Goal: Information Seeking & Learning: Learn about a topic

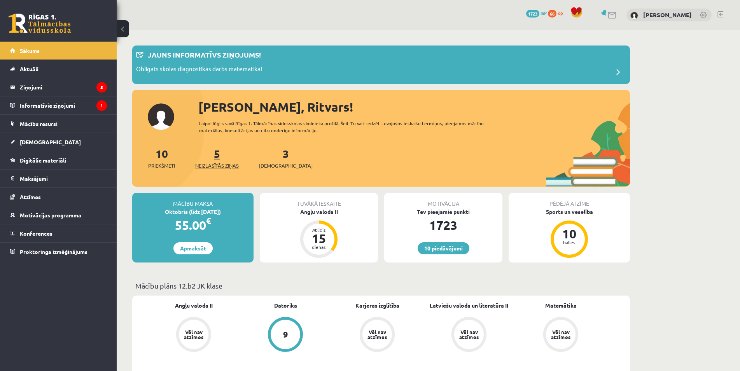
click at [218, 168] on span "Neizlasītās ziņas" at bounding box center [217, 166] width 44 height 8
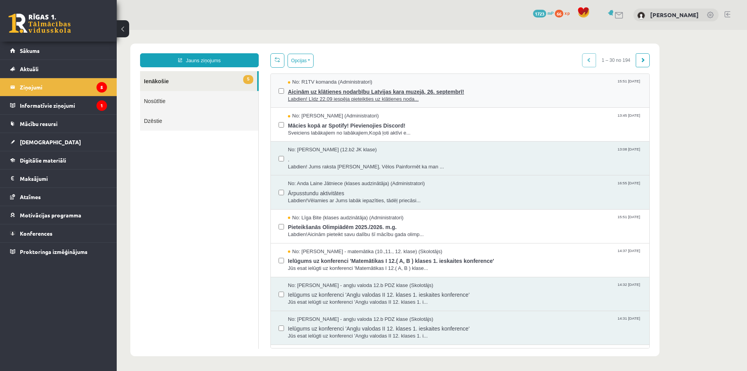
click at [327, 98] on span "Labdien! Līdz 22.09 iespēja pieteikties uz klātienes noda..." at bounding box center [464, 99] width 353 height 7
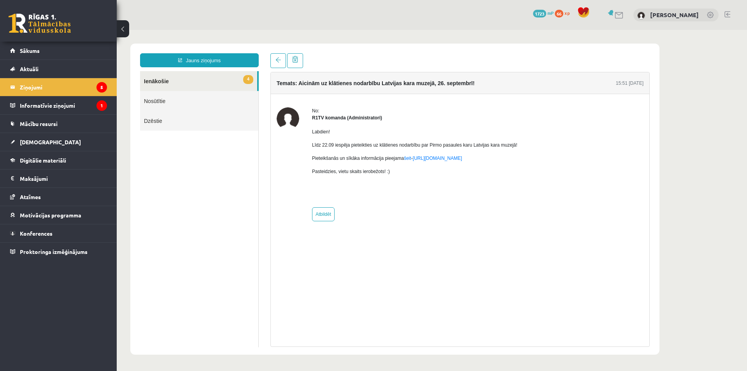
click at [58, 22] on link at bounding box center [40, 23] width 62 height 19
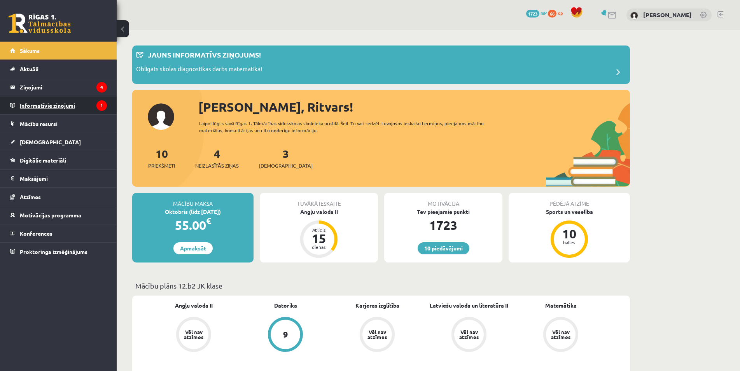
click at [58, 106] on legend "Informatīvie ziņojumi 1" at bounding box center [63, 105] width 87 height 18
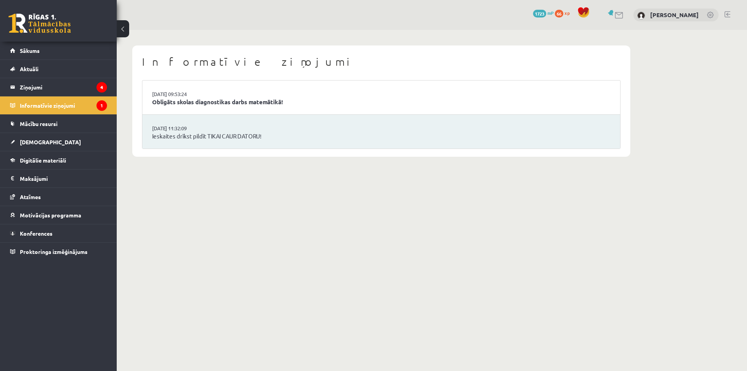
click at [67, 34] on div "10 Dāvanas 1723 mP 66 xp" at bounding box center [58, 21] width 117 height 42
click at [67, 27] on link at bounding box center [40, 23] width 62 height 19
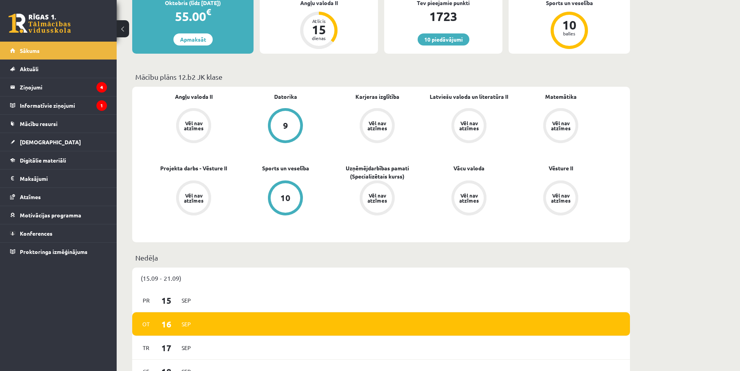
scroll to position [159, 0]
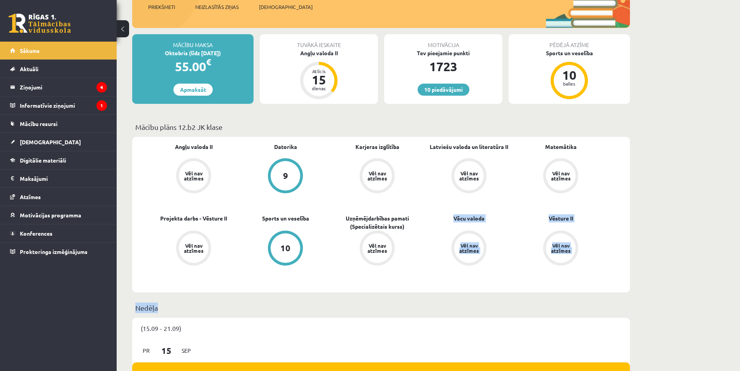
drag, startPoint x: 338, startPoint y: 302, endPoint x: 335, endPoint y: 296, distance: 6.1
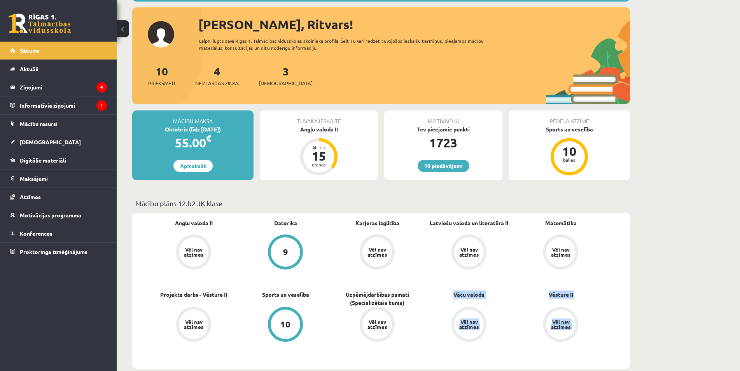
scroll to position [40, 0]
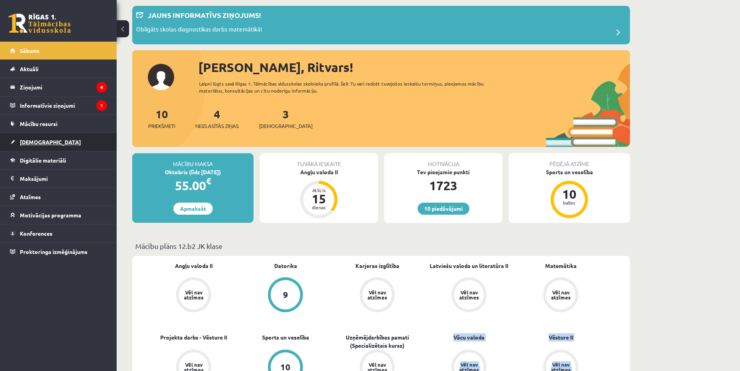
click at [35, 145] on link "[DEMOGRAPHIC_DATA]" at bounding box center [58, 142] width 97 height 18
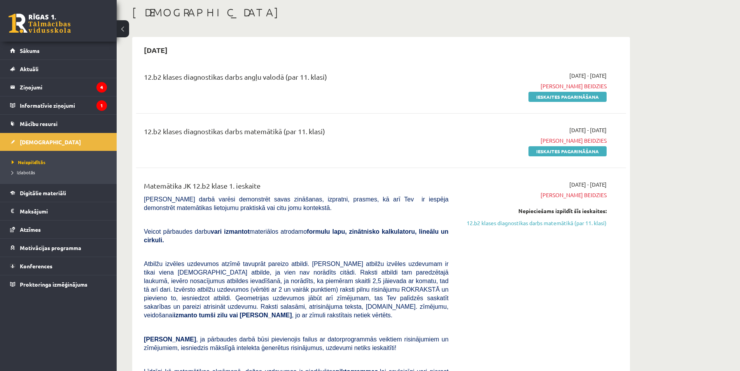
click at [52, 23] on link at bounding box center [40, 23] width 62 height 19
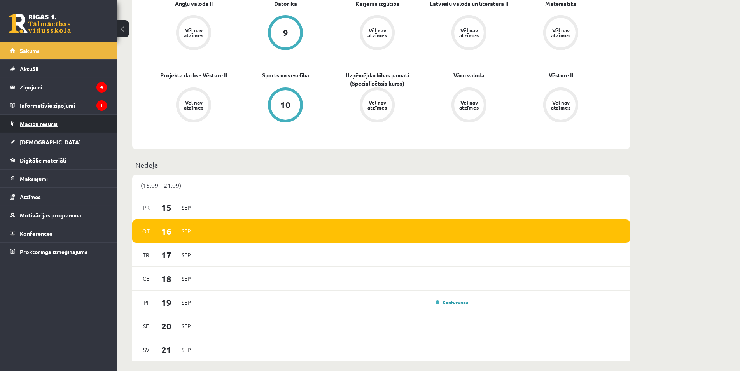
scroll to position [278, 0]
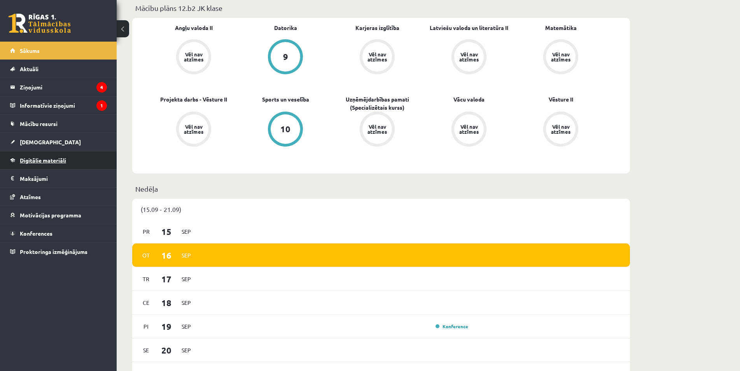
click at [53, 163] on link "Digitālie materiāli" at bounding box center [58, 160] width 97 height 18
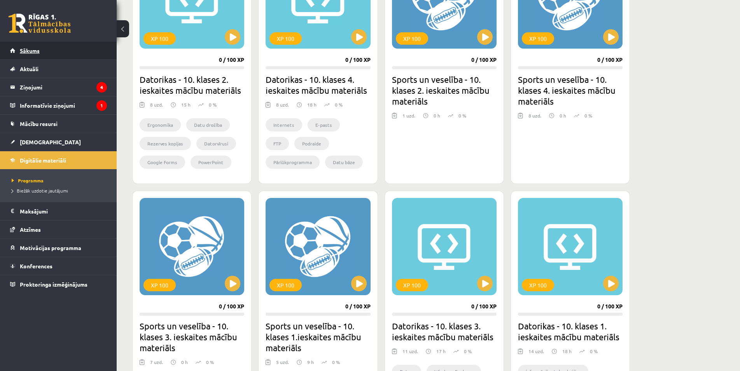
click at [28, 58] on link "Sākums" at bounding box center [58, 51] width 97 height 18
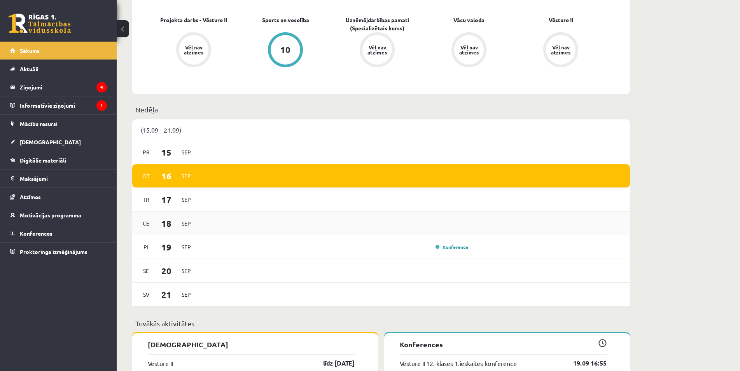
scroll to position [516, 0]
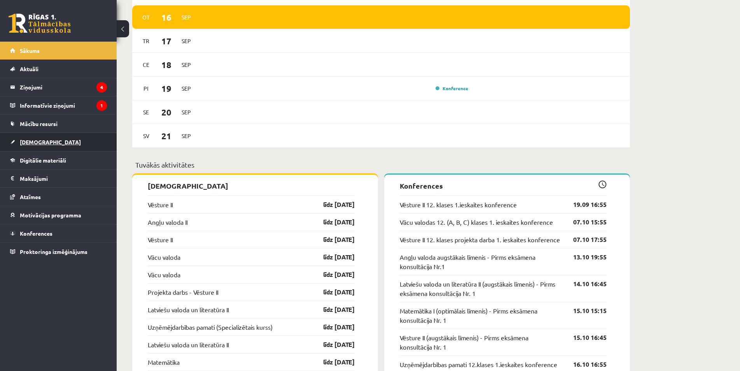
click at [62, 137] on link "[DEMOGRAPHIC_DATA]" at bounding box center [58, 142] width 97 height 18
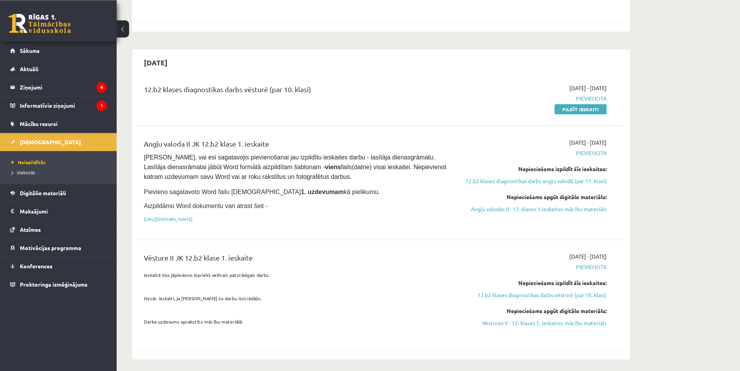
scroll to position [476, 0]
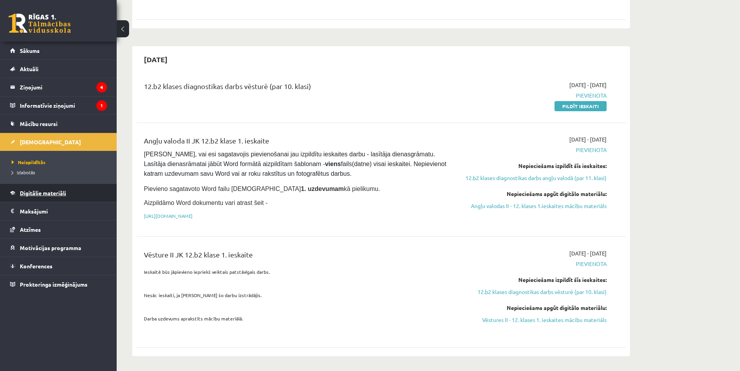
click at [78, 199] on link "Digitālie materiāli" at bounding box center [58, 193] width 97 height 18
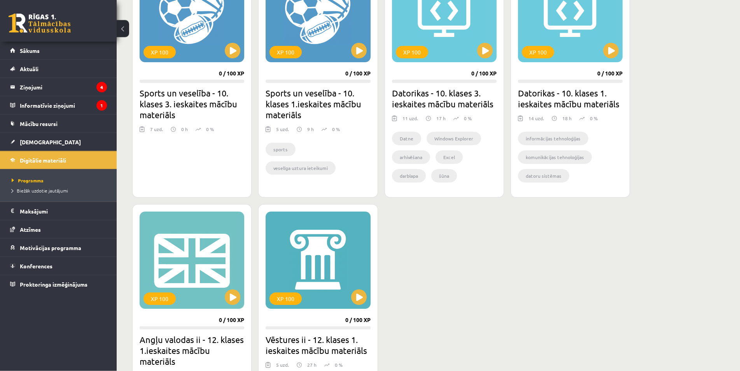
scroll to position [595, 0]
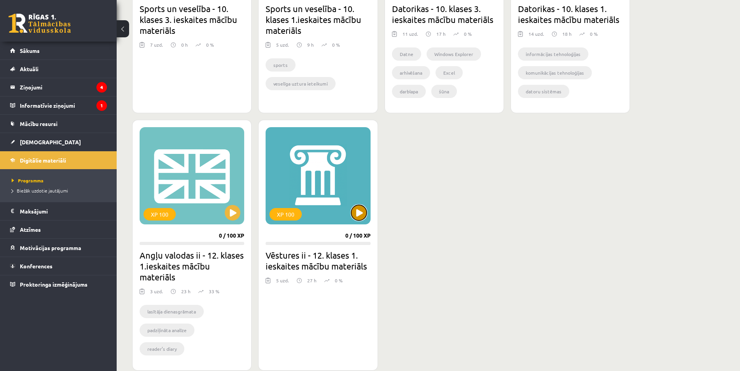
click at [353, 212] on button at bounding box center [359, 213] width 16 height 16
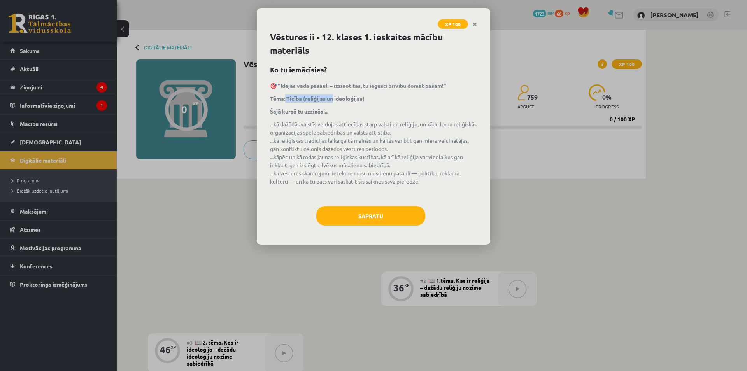
drag, startPoint x: 286, startPoint y: 97, endPoint x: 422, endPoint y: 101, distance: 136.6
click at [357, 99] on strong "Tēma: Ticība (reliģijas un ideoloģijas)" at bounding box center [317, 98] width 94 height 7
click at [403, 102] on p "Tēma: Ticība (reliģijas un ideoloģijas)" at bounding box center [373, 98] width 207 height 8
drag, startPoint x: 388, startPoint y: 100, endPoint x: 290, endPoint y: 104, distance: 97.7
click at [287, 104] on div "🎯 "Idejas vada pasauli – izzinot tās, tu iegūsti brīvību domāt pašam!" Tēma: Ti…" at bounding box center [373, 140] width 207 height 117
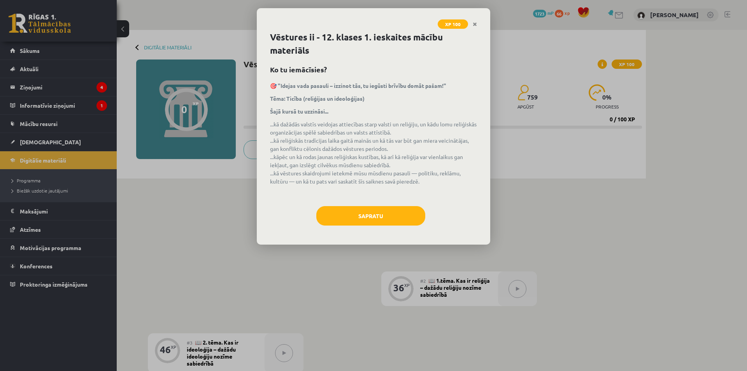
drag, startPoint x: 383, startPoint y: 113, endPoint x: 381, endPoint y: 173, distance: 60.3
click at [384, 113] on p "Šajā kursā tu uzzināsi..." at bounding box center [373, 111] width 207 height 8
click at [380, 213] on button "Sapratu" at bounding box center [370, 215] width 109 height 19
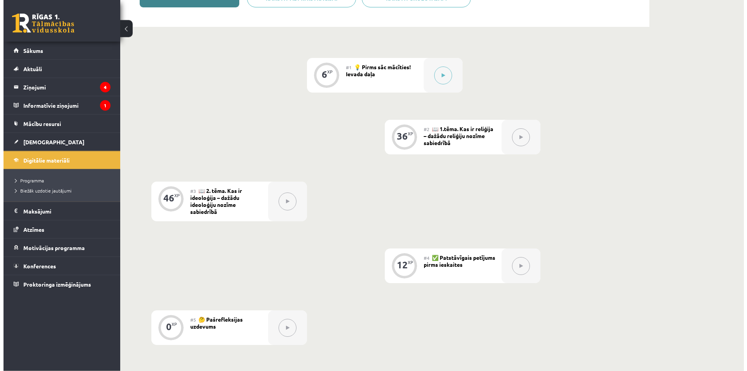
scroll to position [79, 0]
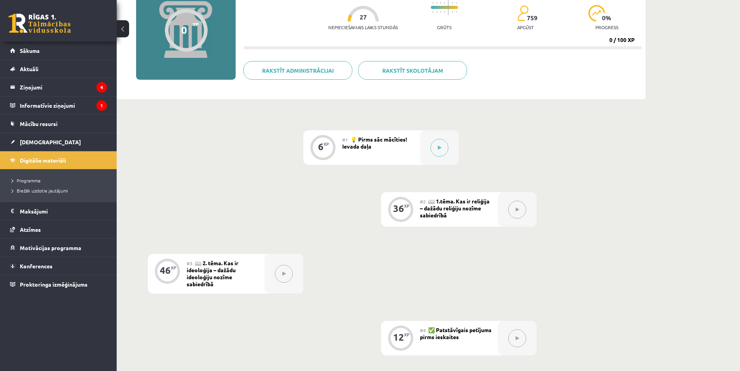
click at [507, 212] on div at bounding box center [517, 209] width 39 height 35
click at [442, 150] on button at bounding box center [439, 148] width 18 height 18
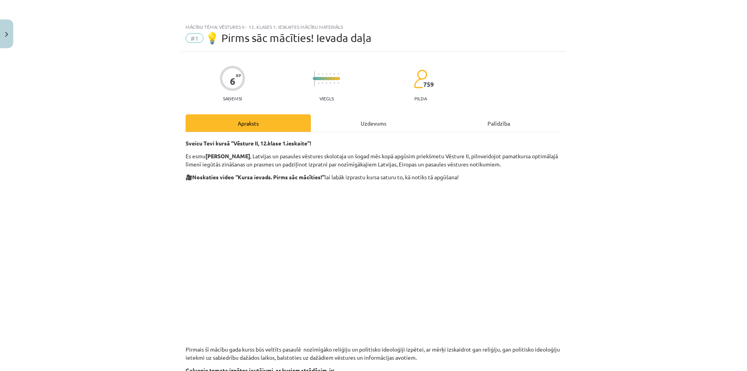
click at [388, 127] on div "Uzdevums" at bounding box center [373, 122] width 125 height 17
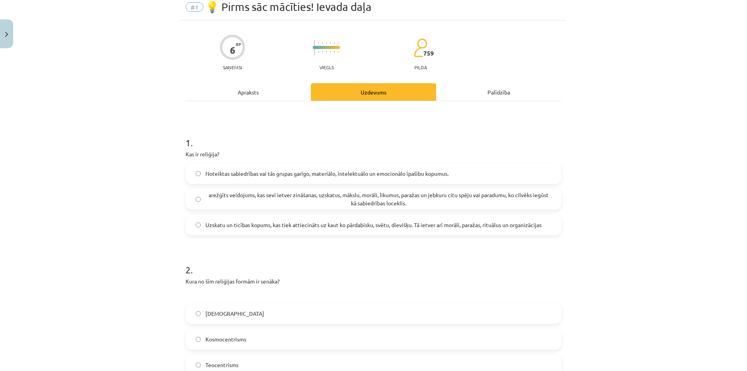
click at [242, 89] on div "Apraksts" at bounding box center [247, 91] width 125 height 17
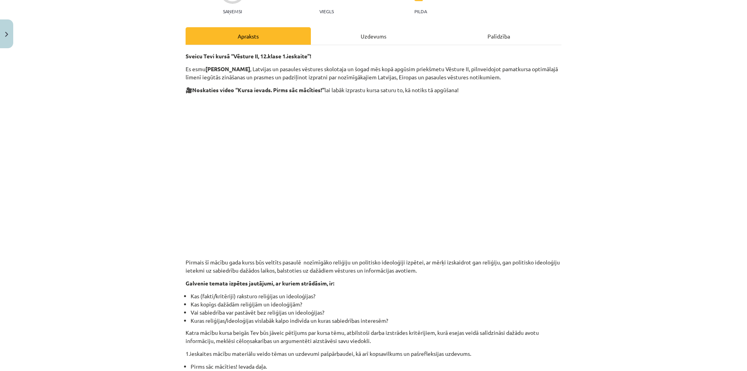
scroll to position [84, 0]
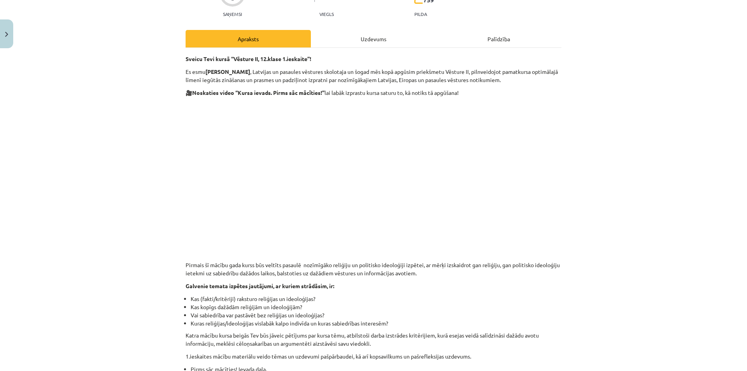
click at [403, 299] on li "Kas (fakti/kritēriji) raksturo reliģijas un ideoloģijas?" at bounding box center [376, 299] width 371 height 8
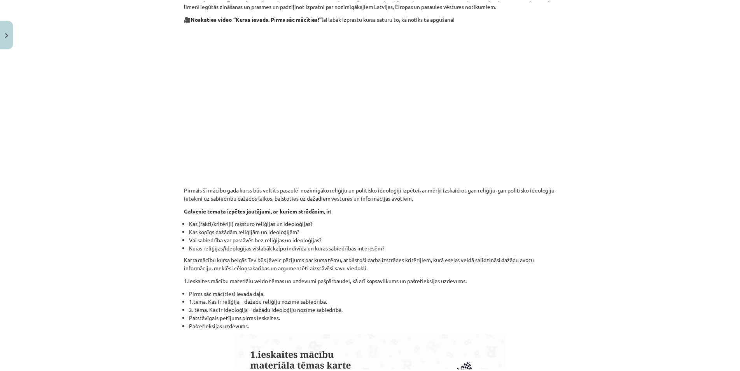
scroll to position [0, 0]
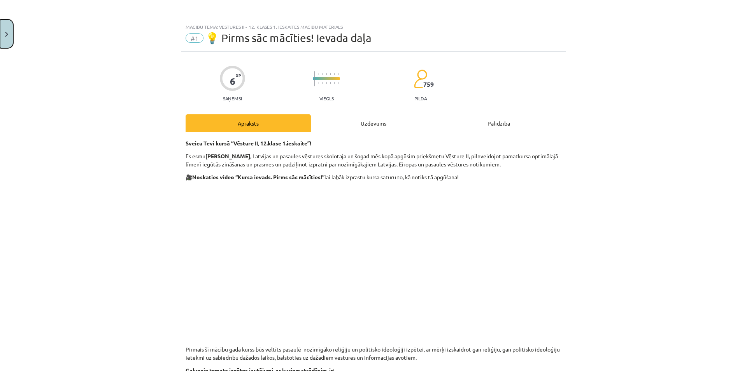
click at [1, 38] on button "Close" at bounding box center [6, 33] width 13 height 29
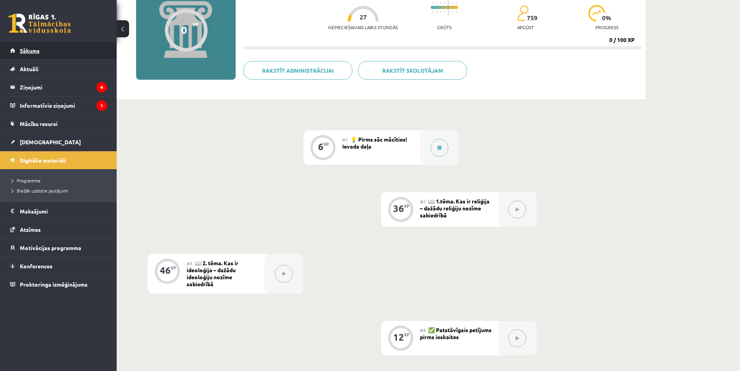
click at [30, 54] on link "Sākums" at bounding box center [58, 51] width 97 height 18
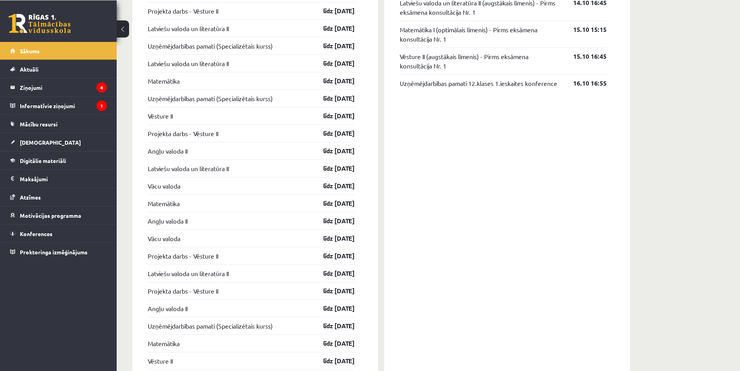
scroll to position [897, 0]
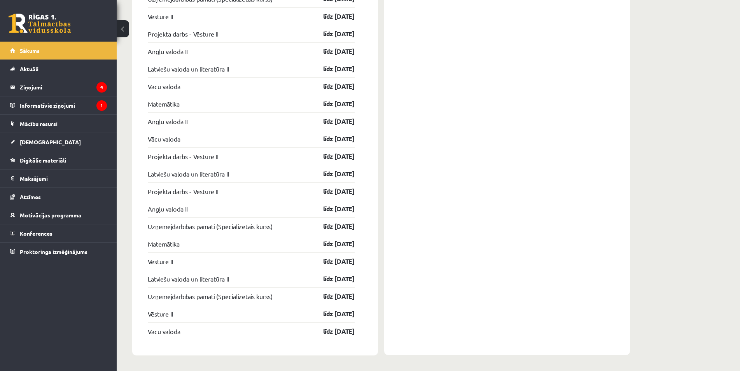
drag, startPoint x: 367, startPoint y: 332, endPoint x: 378, endPoint y: 143, distance: 189.3
click at [211, 130] on div "Ieskaites Vēsture II līdz 30.09.25 Angļu valoda II līdz 30.09.25 Vēsture II līd…" at bounding box center [255, 74] width 246 height 561
click at [411, 147] on div "Konferences Vēsture II 12. klases 1.ieskaites konference 19.09 16:55 Vācu valod…" at bounding box center [507, 74] width 246 height 561
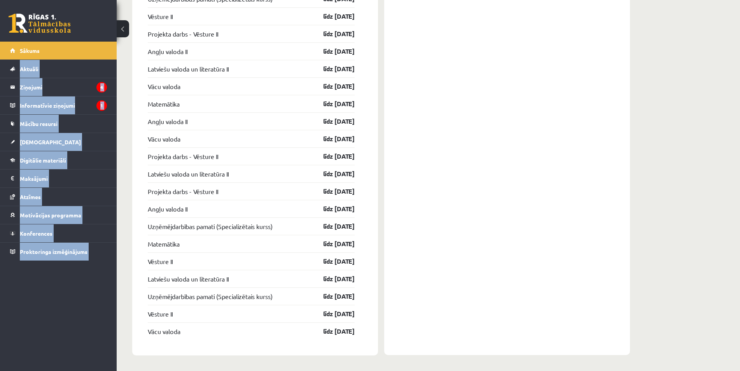
drag, startPoint x: 359, startPoint y: 332, endPoint x: 116, endPoint y: 49, distance: 372.3
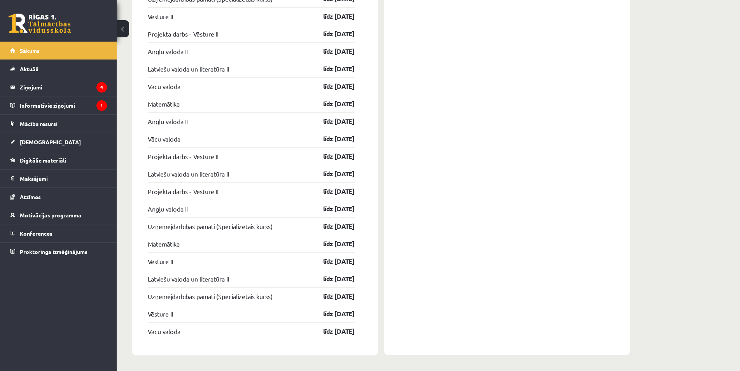
drag, startPoint x: 440, startPoint y: 146, endPoint x: 454, endPoint y: 147, distance: 13.7
click at [455, 147] on div "Konferences Vēsture II 12. klases 1.ieskaites konference 19.09 16:55 Vācu valod…" at bounding box center [507, 74] width 246 height 561
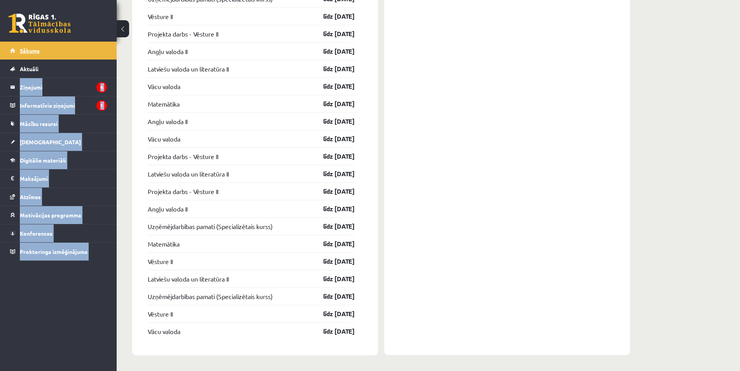
drag, startPoint x: 368, startPoint y: 336, endPoint x: 25, endPoint y: 49, distance: 447.7
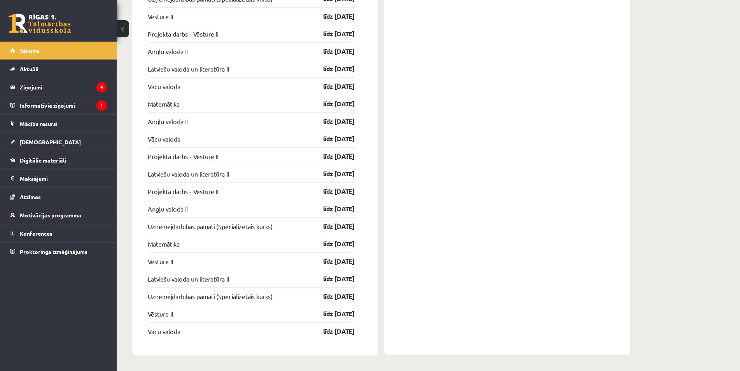
click at [432, 167] on div "Konferences Vēsture II 12. klases 1.ieskaites konference 19.09 16:55 Vācu valod…" at bounding box center [507, 74] width 246 height 561
drag, startPoint x: 374, startPoint y: 338, endPoint x: 241, endPoint y: 101, distance: 271.8
click at [181, 98] on div "Ieskaites Vēsture II līdz 30.09.25 Angļu valoda II līdz 30.09.25 Vēsture II līd…" at bounding box center [255, 74] width 246 height 561
click at [446, 152] on div "Konferences Vēsture II 12. klases 1.ieskaites konference 19.09 16:55 Vācu valod…" at bounding box center [507, 74] width 246 height 561
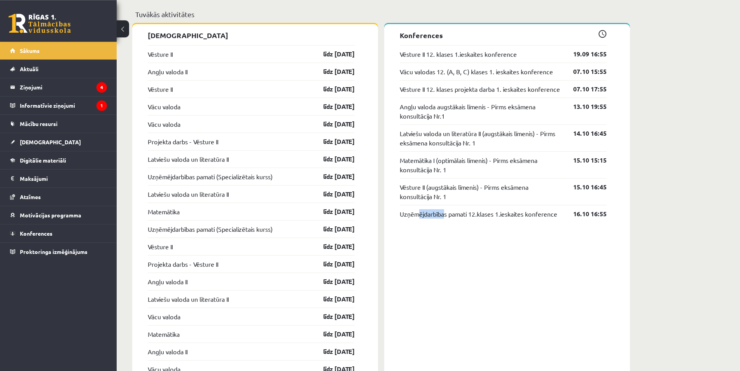
scroll to position [659, 0]
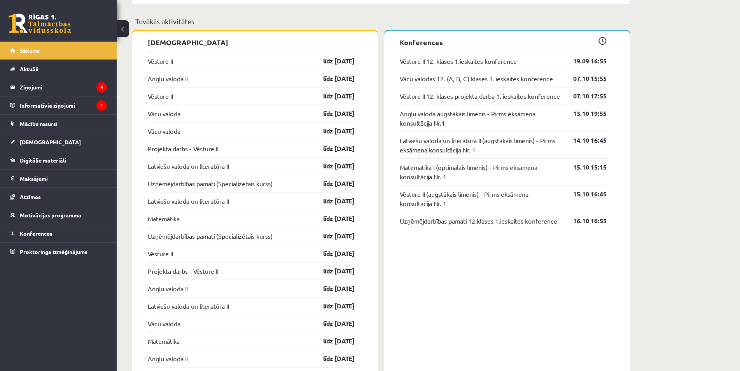
click at [424, 278] on div "Konferences Vēsture II 12. klases 1.ieskaites konference 19.09 16:55 Vācu valod…" at bounding box center [507, 311] width 246 height 561
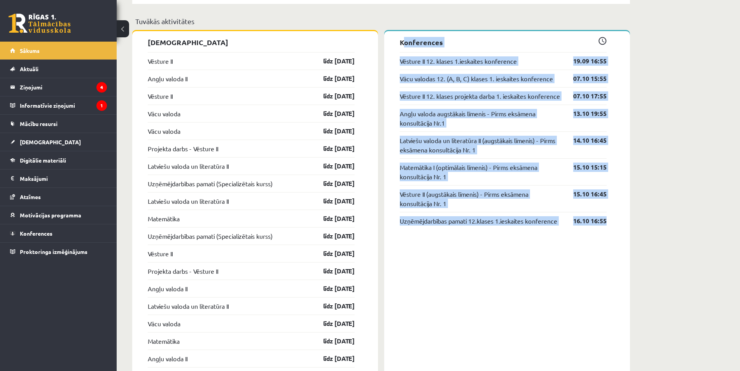
drag, startPoint x: 619, startPoint y: 254, endPoint x: 390, endPoint y: 34, distance: 318.2
click at [390, 35] on div "Konferences Vēsture II 12. klases 1.ieskaites konference 19.09 16:55 Vācu valod…" at bounding box center [507, 311] width 246 height 561
click at [502, 282] on div "Konferences Vēsture II 12. klases 1.ieskaites konference 19.09 16:55 Vācu valod…" at bounding box center [507, 311] width 246 height 561
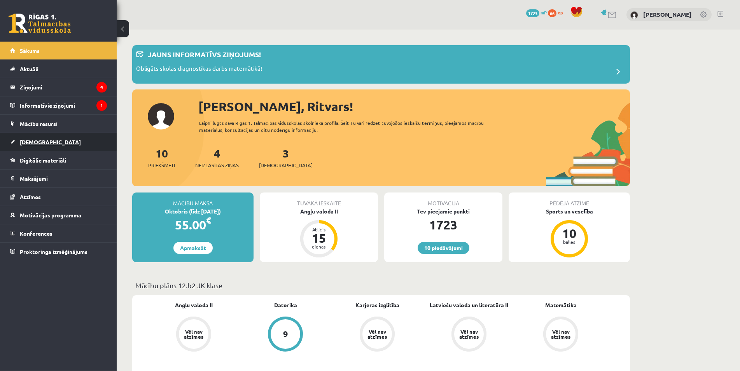
scroll to position [0, 0]
click at [63, 159] on span "Digitālie materiāli" at bounding box center [43, 160] width 46 height 7
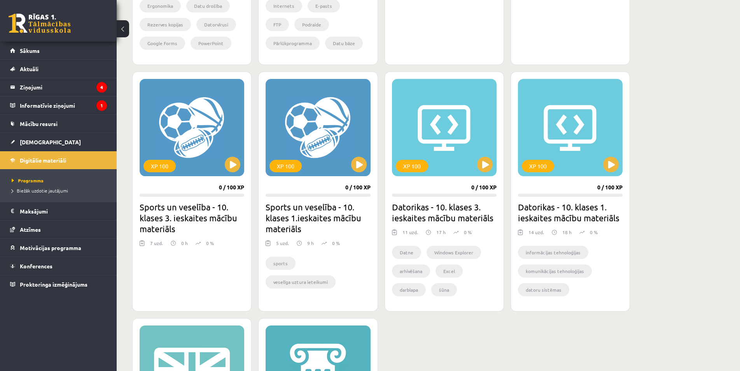
scroll to position [555, 0]
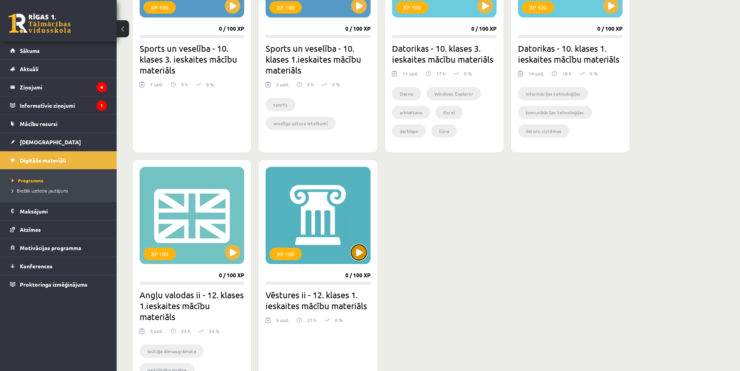
click at [358, 254] on button at bounding box center [359, 253] width 16 height 16
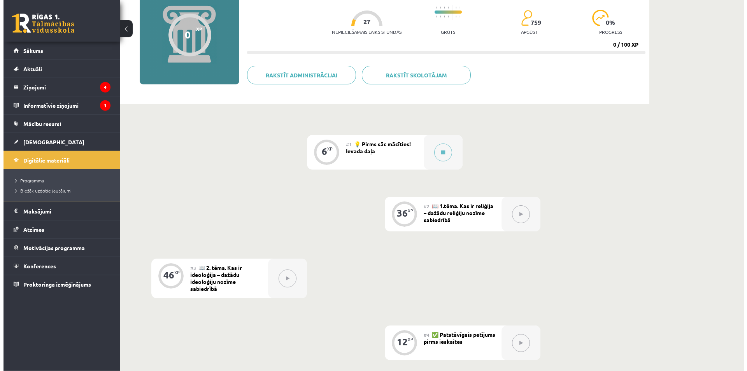
scroll to position [79, 0]
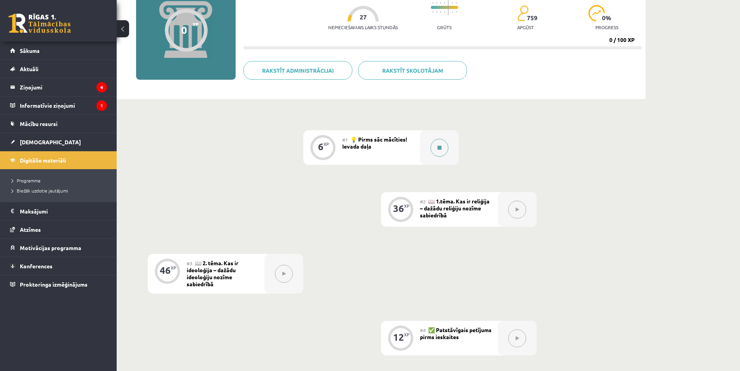
click at [444, 149] on button at bounding box center [439, 148] width 18 height 18
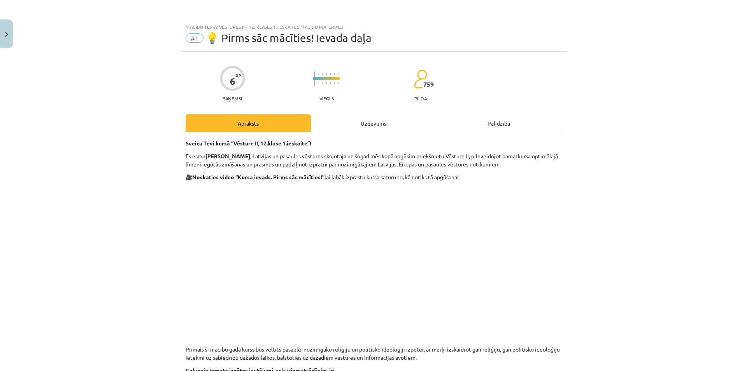
click at [411, 123] on div "Uzdevums" at bounding box center [373, 122] width 125 height 17
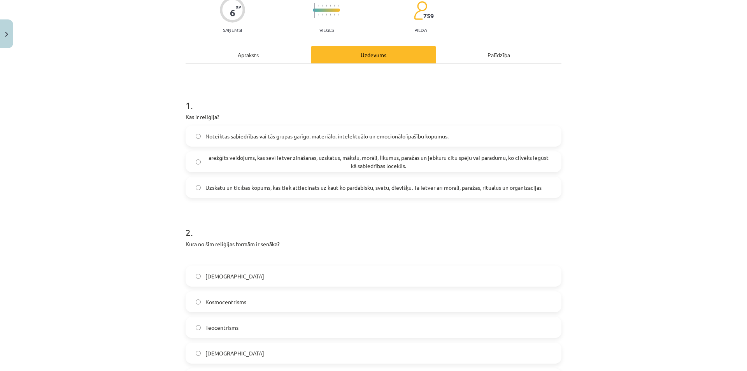
click at [242, 57] on div "Apraksts" at bounding box center [247, 54] width 125 height 17
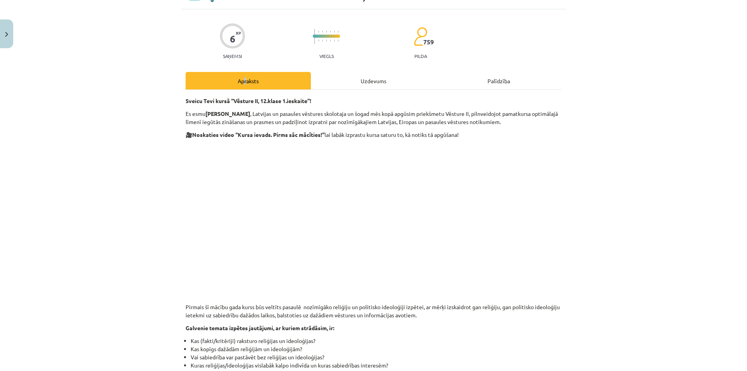
scroll to position [0, 0]
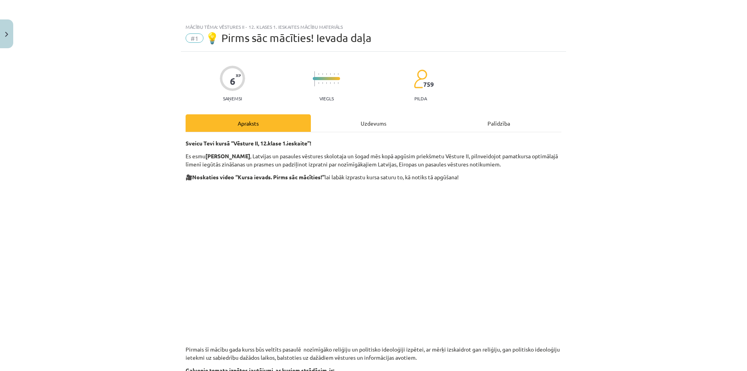
click at [342, 123] on div "Uzdevums" at bounding box center [373, 122] width 125 height 17
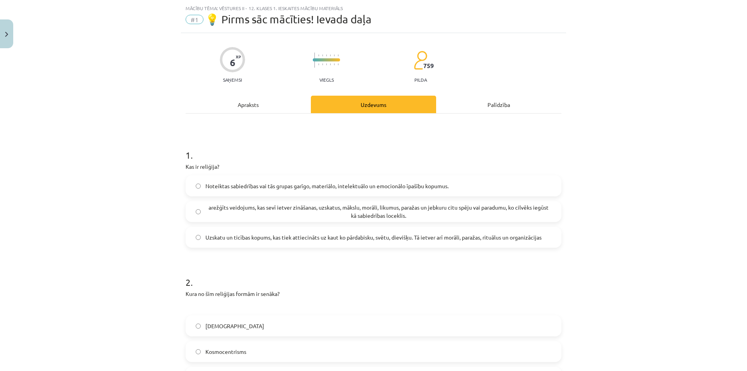
scroll to position [19, 0]
drag, startPoint x: 188, startPoint y: 167, endPoint x: 251, endPoint y: 162, distance: 63.2
click at [242, 164] on p "Kas ir reliģija?" at bounding box center [373, 166] width 376 height 8
click at [258, 160] on div "1 . Kas ir reliģija? Noteiktas sabiedrības vai tās grupas garīgo, materiālo, in…" at bounding box center [373, 191] width 376 height 112
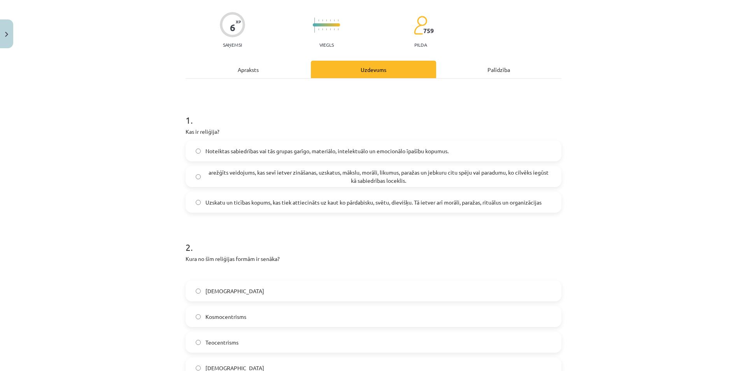
scroll to position [57, 0]
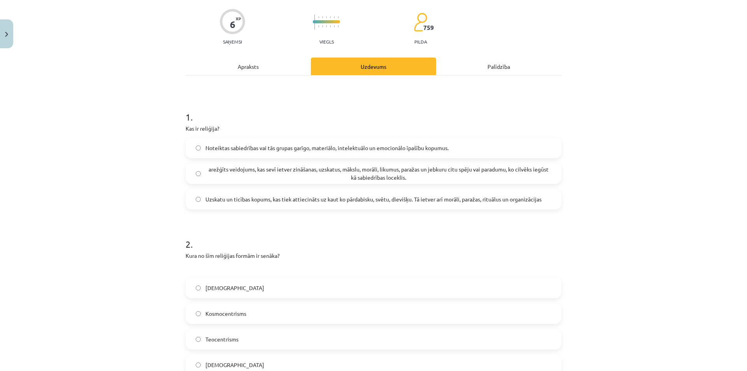
click at [477, 205] on label "Uzskatu un ticības kopums, kas tiek attiecināts uz kaut ko pārdabisku, svētu, d…" at bounding box center [373, 198] width 374 height 19
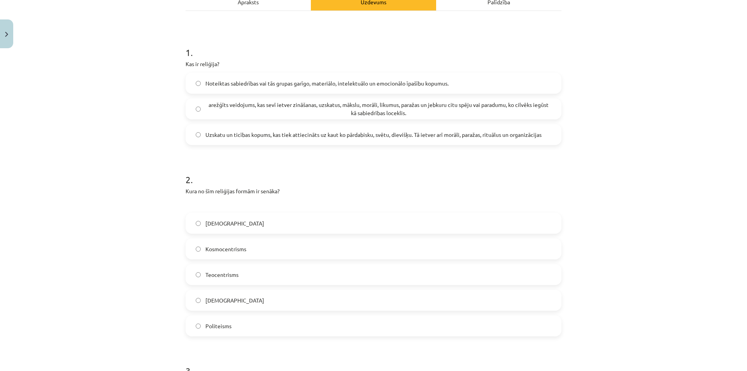
scroll to position [0, 0]
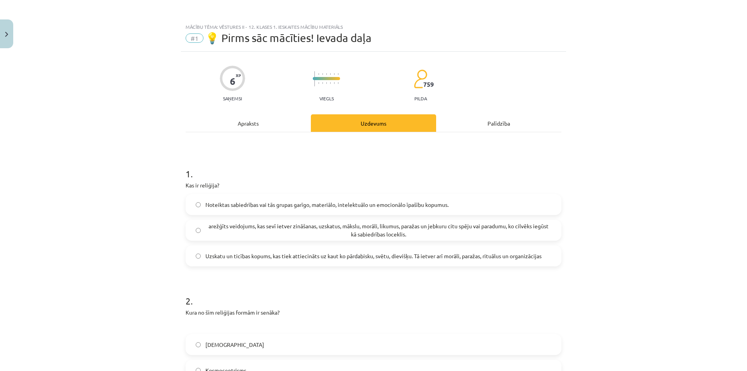
click at [257, 123] on div "Apraksts" at bounding box center [247, 122] width 125 height 17
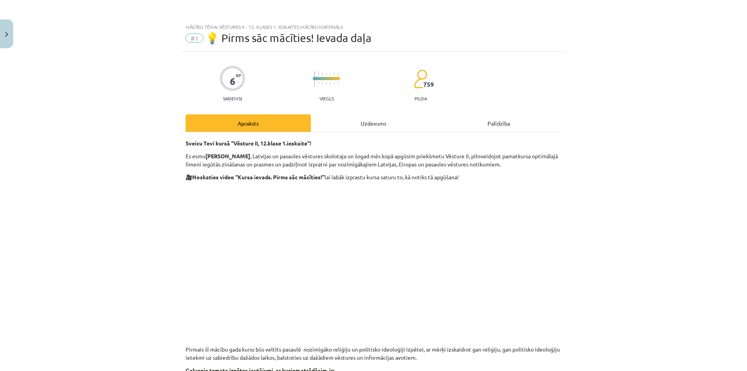
click at [387, 117] on div "Uzdevums" at bounding box center [373, 122] width 125 height 17
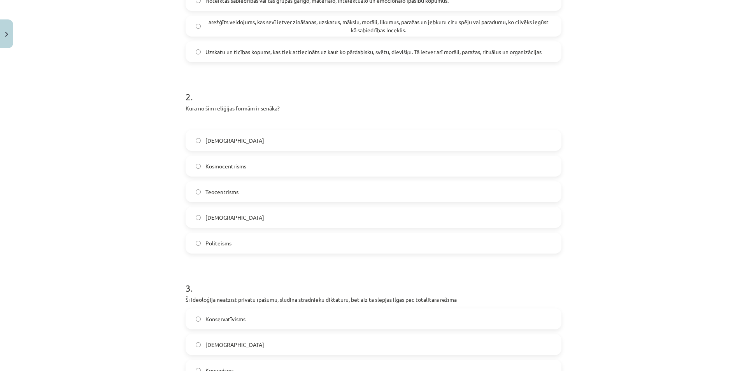
scroll to position [206, 0]
click at [228, 140] on span "Monoteisms" at bounding box center [234, 139] width 59 height 8
drag, startPoint x: 233, startPoint y: 139, endPoint x: 204, endPoint y: 141, distance: 28.8
click at [204, 141] on label "Monoteisms" at bounding box center [373, 138] width 374 height 19
copy span "Monoteisms"
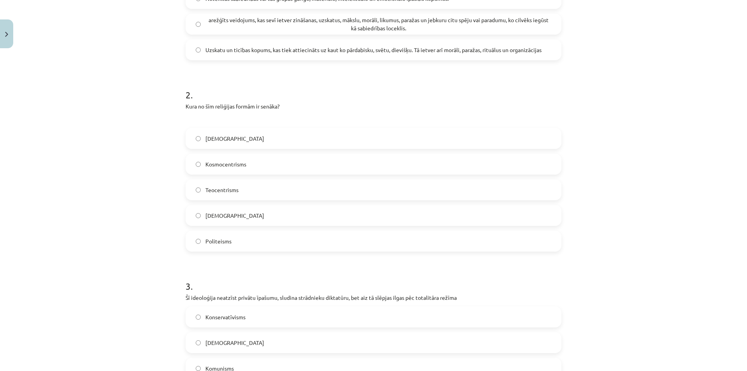
click at [234, 168] on span "Kosmocentrisms" at bounding box center [225, 164] width 41 height 8
click at [233, 195] on label "Teocentrisms" at bounding box center [373, 189] width 374 height 19
drag, startPoint x: 218, startPoint y: 191, endPoint x: 187, endPoint y: 189, distance: 30.4
click at [187, 189] on label "Teocentrisms" at bounding box center [373, 189] width 374 height 19
click at [235, 217] on label "Panteisms" at bounding box center [373, 215] width 374 height 19
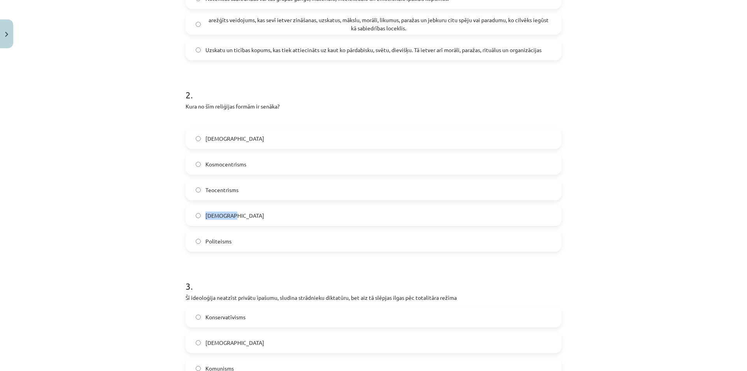
drag, startPoint x: 232, startPoint y: 215, endPoint x: 182, endPoint y: 209, distance: 50.2
click at [185, 209] on div "Monoteisms Kosmocentrisms Teocentrisms Panteisms Politeisms" at bounding box center [373, 190] width 376 height 124
click at [233, 243] on label "Politeisms" at bounding box center [373, 240] width 374 height 19
drag, startPoint x: 234, startPoint y: 242, endPoint x: 203, endPoint y: 248, distance: 32.5
click at [203, 248] on label "Politeisms" at bounding box center [373, 240] width 374 height 19
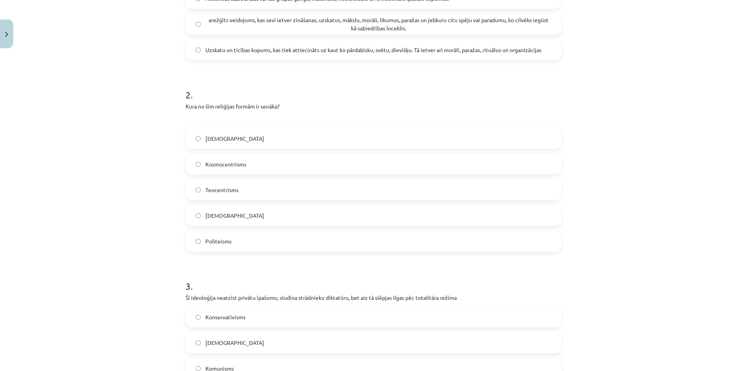
copy span "Politeisms"
click at [217, 247] on label "Politeisms" at bounding box center [373, 240] width 374 height 19
click at [194, 243] on label "Politeisms" at bounding box center [373, 240] width 374 height 19
click at [258, 238] on label "Politeisms" at bounding box center [373, 240] width 374 height 19
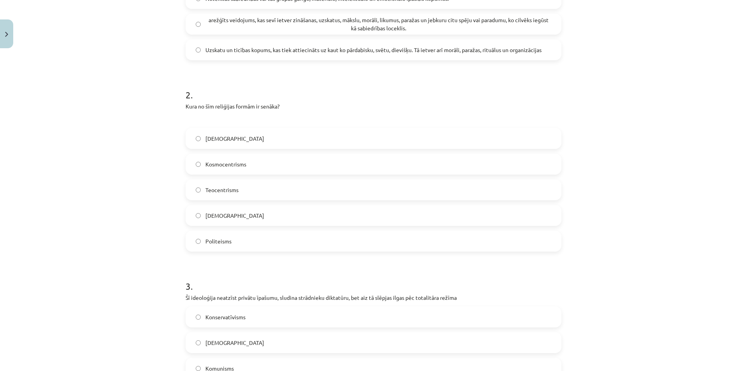
click at [258, 238] on label "Politeisms" at bounding box center [373, 240] width 374 height 19
drag, startPoint x: 246, startPoint y: 187, endPoint x: 205, endPoint y: 187, distance: 41.2
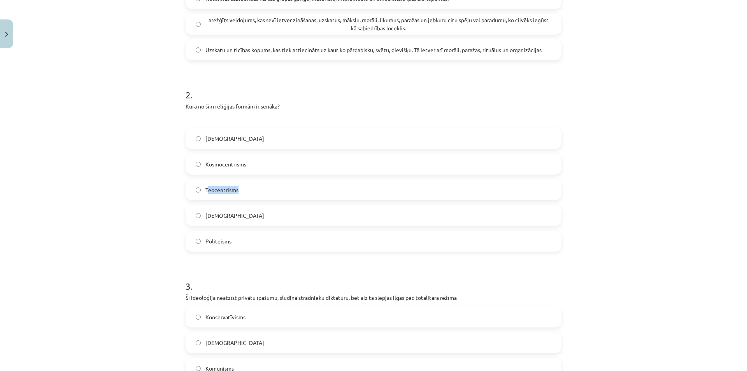
click at [205, 187] on label "Teocentrisms" at bounding box center [373, 189] width 374 height 19
drag, startPoint x: 203, startPoint y: 189, endPoint x: 252, endPoint y: 192, distance: 48.3
click at [252, 192] on label "Teocentrisms" at bounding box center [373, 189] width 374 height 19
copy span "Teocentrisms"
click at [228, 235] on label "Politeisms" at bounding box center [373, 240] width 374 height 19
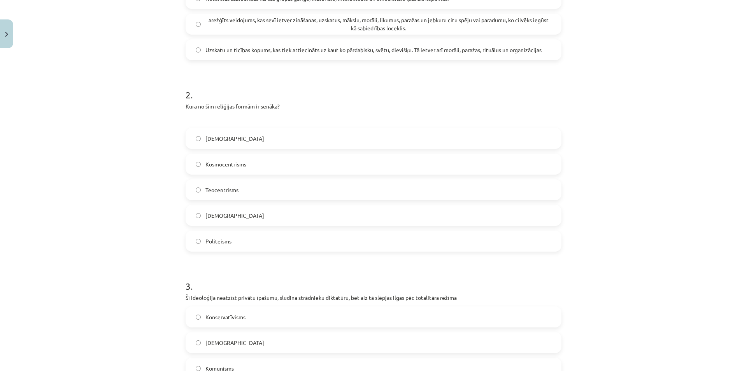
drag, startPoint x: 237, startPoint y: 243, endPoint x: 202, endPoint y: 246, distance: 35.1
click at [202, 246] on label "Politeisms" at bounding box center [373, 240] width 374 height 19
click at [261, 245] on label "Politeisms" at bounding box center [373, 240] width 374 height 19
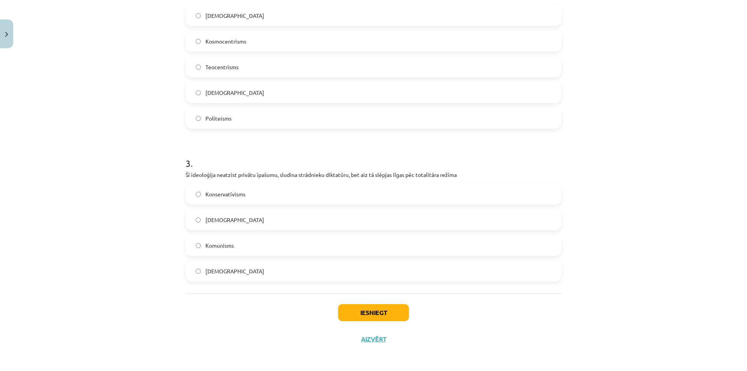
scroll to position [330, 0]
click at [217, 248] on span "Komunisms" at bounding box center [219, 245] width 28 height 8
click at [386, 313] on button "Iesniegt" at bounding box center [373, 311] width 71 height 17
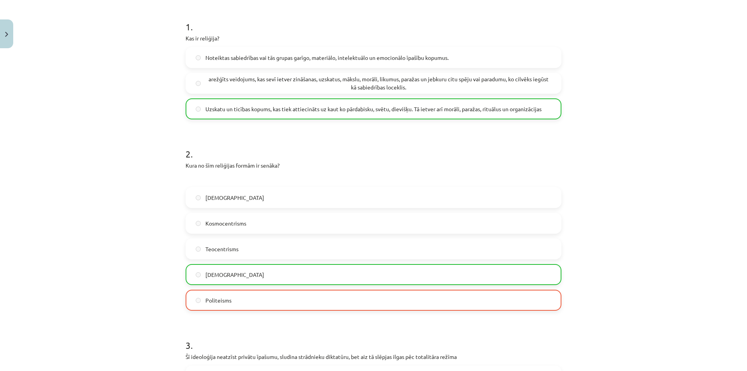
scroll to position [143, 0]
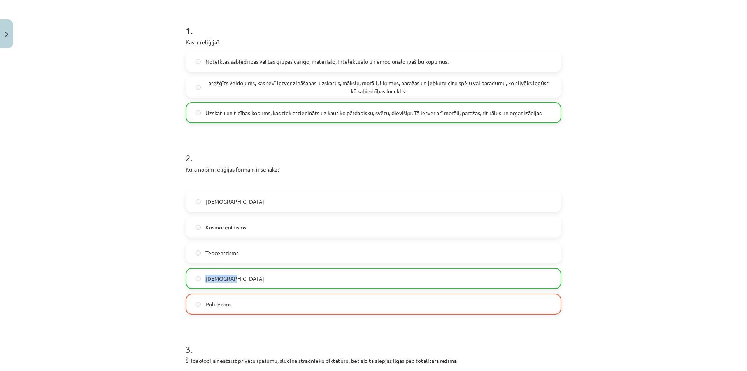
drag, startPoint x: 233, startPoint y: 282, endPoint x: 203, endPoint y: 282, distance: 29.9
click at [203, 282] on label "Panteisms" at bounding box center [373, 278] width 374 height 19
copy span "Panteisms"
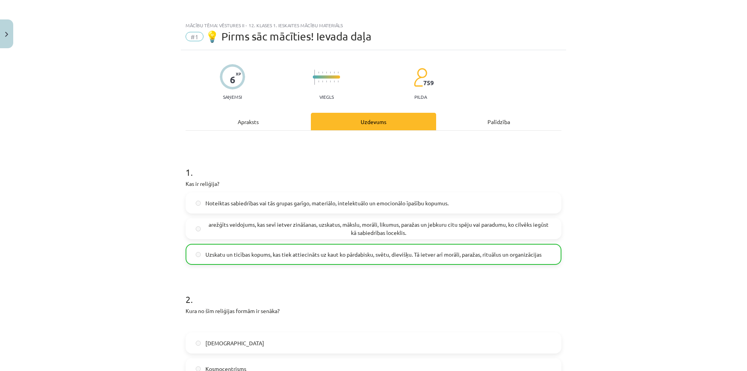
scroll to position [0, 0]
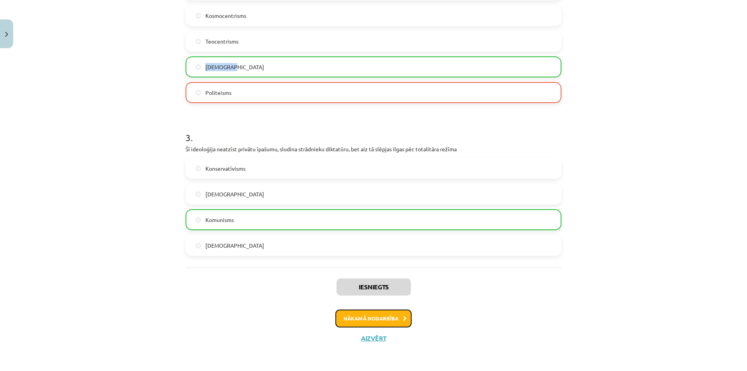
click at [392, 322] on button "Nākamā nodarbība" at bounding box center [373, 319] width 76 height 18
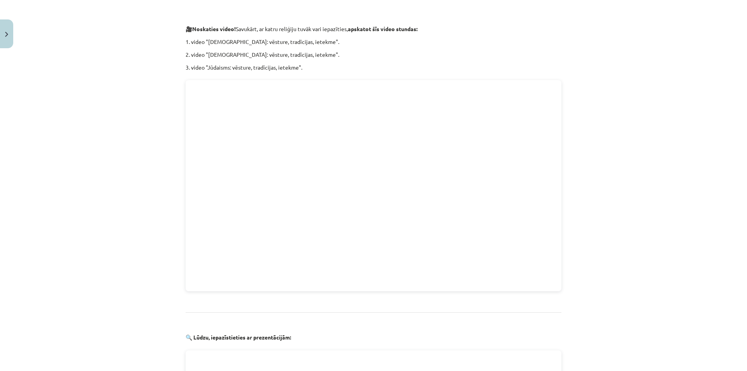
scroll to position [542, 0]
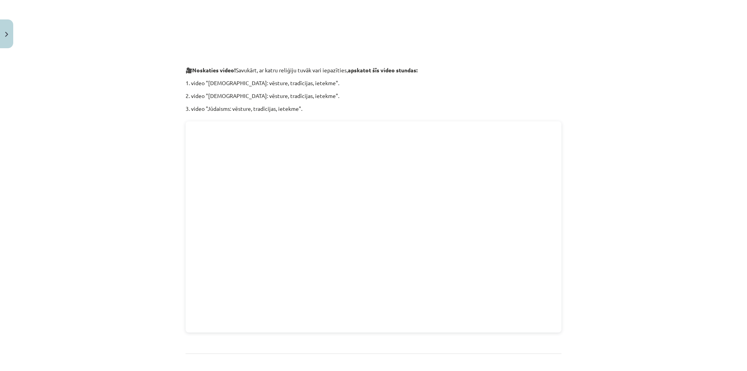
click at [593, 266] on div "Mācību tēma: Vēstures ii - 12. klases 1. ieskaites mācību materiāls #2 📖 1.tēma…" at bounding box center [373, 185] width 747 height 371
click at [588, 249] on div "Mācību tēma: Vēstures ii - 12. klases 1. ieskaites mācību materiāls #2 📖 1.tēma…" at bounding box center [373, 185] width 747 height 371
drag, startPoint x: 597, startPoint y: 261, endPoint x: 593, endPoint y: 259, distance: 4.3
click at [596, 261] on div "Mācību tēma: Vēstures ii - 12. klases 1. ieskaites mācību materiāls #2 📖 1.tēma…" at bounding box center [373, 185] width 747 height 371
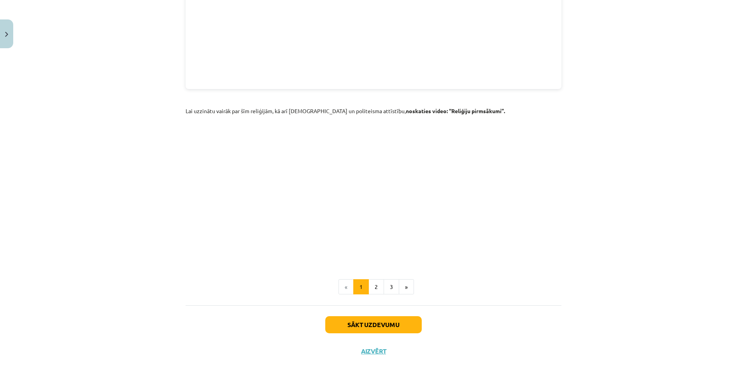
scroll to position [1060, 0]
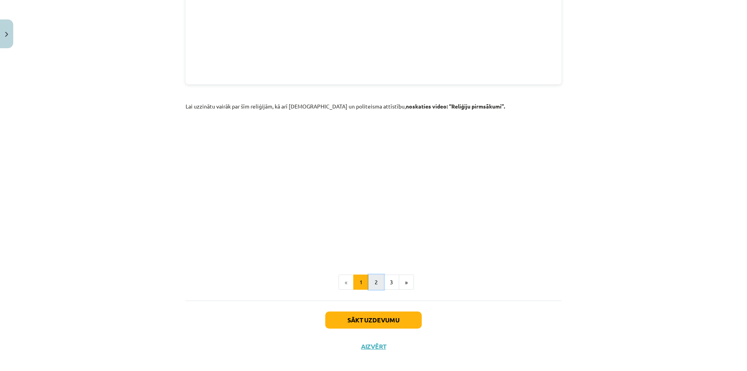
click at [375, 277] on button "2" at bounding box center [376, 283] width 16 height 16
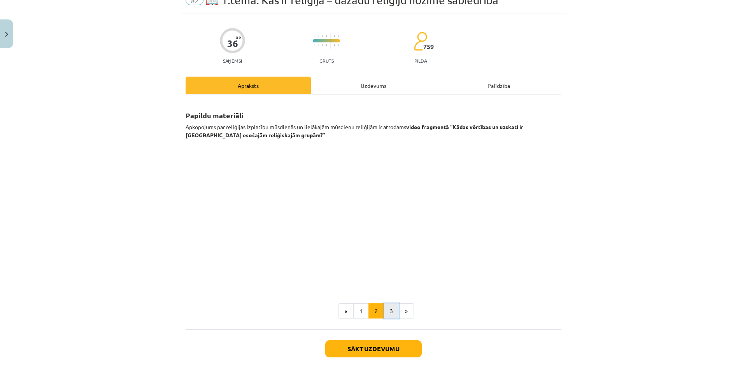
click at [395, 309] on button "3" at bounding box center [391, 311] width 16 height 16
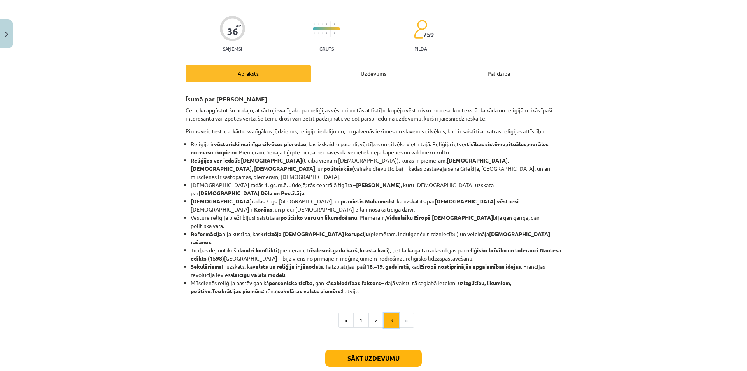
scroll to position [63, 0]
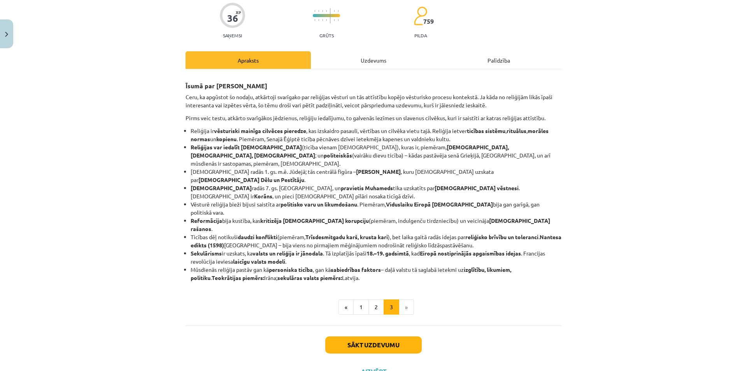
click at [380, 282] on div "Īsumā par galveno Ceru, ka apgūstot šo nodaļu, atkārtoji svarīgako par reliģija…" at bounding box center [373, 197] width 376 height 256
click at [377, 299] on button "2" at bounding box center [376, 307] width 16 height 16
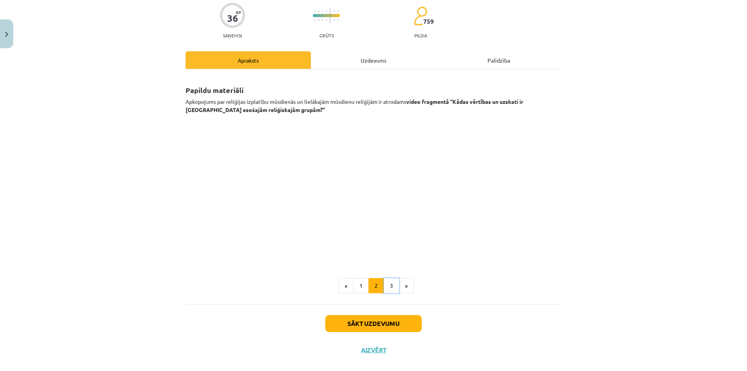
click at [388, 291] on button "3" at bounding box center [391, 286] width 16 height 16
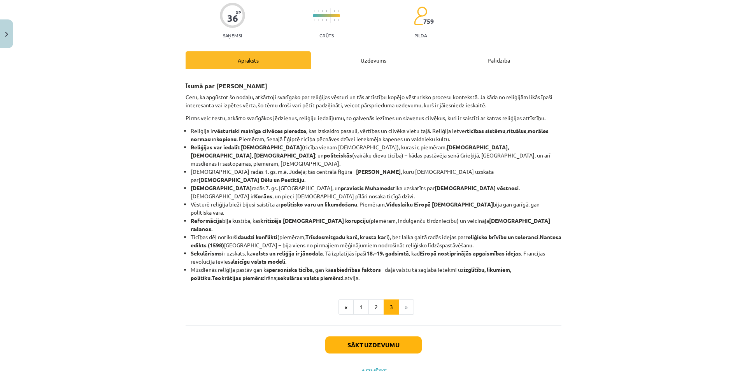
drag, startPoint x: 184, startPoint y: 84, endPoint x: 579, endPoint y: 244, distance: 426.7
click at [579, 244] on div "Mācību tēma: Vēstures ii - 12. klases 1. ieskaites mācību materiāls #2 📖 1.tēma…" at bounding box center [373, 185] width 747 height 371
drag, startPoint x: 519, startPoint y: 250, endPoint x: 144, endPoint y: 77, distance: 413.0
click at [191, 98] on div "Īsumā par galveno Ceru, ka apgūstot šo nodaļu, atkārtoji svarīgako par reliģija…" at bounding box center [373, 195] width 376 height 238
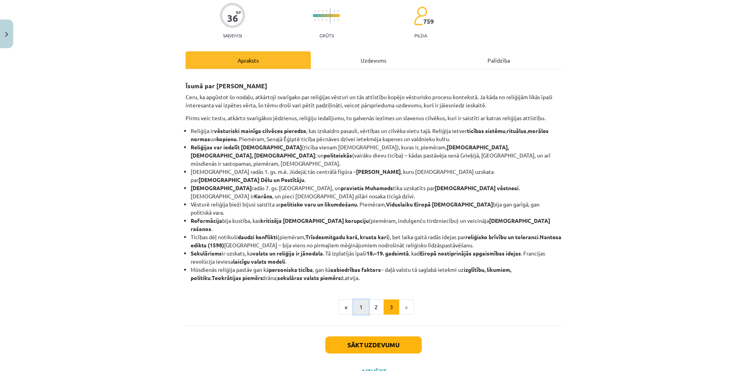
click at [364, 299] on button "1" at bounding box center [361, 307] width 16 height 16
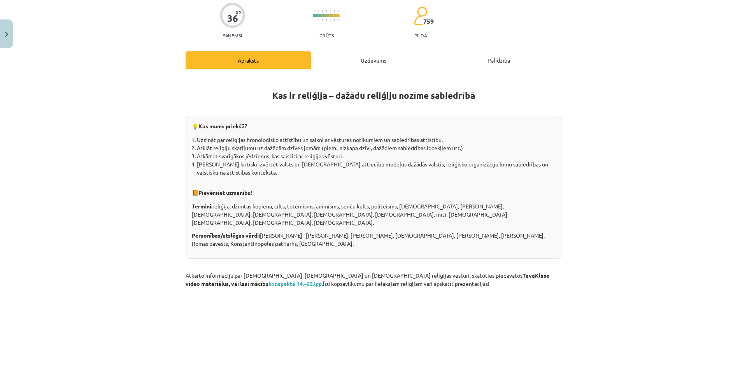
drag, startPoint x: 195, startPoint y: 122, endPoint x: 549, endPoint y: 234, distance: 371.5
click at [549, 234] on div "💡 Kas mums priekšā? Uzzināt par reliģijas hronoloģisko attīstību un saikni ar v…" at bounding box center [373, 187] width 376 height 143
click at [264, 181] on li "Mācīsies kritiski izvērtēt valsts un baznīcas attiecību modeļus dažādās valstīs…" at bounding box center [376, 172] width 358 height 24
drag, startPoint x: 198, startPoint y: 145, endPoint x: 486, endPoint y: 151, distance: 287.8
click at [486, 151] on li "Atklāt reliģiju skatījumu uz dažādām dzīves jomām (piem., aizkapa dzīvi, dažādi…" at bounding box center [376, 148] width 358 height 8
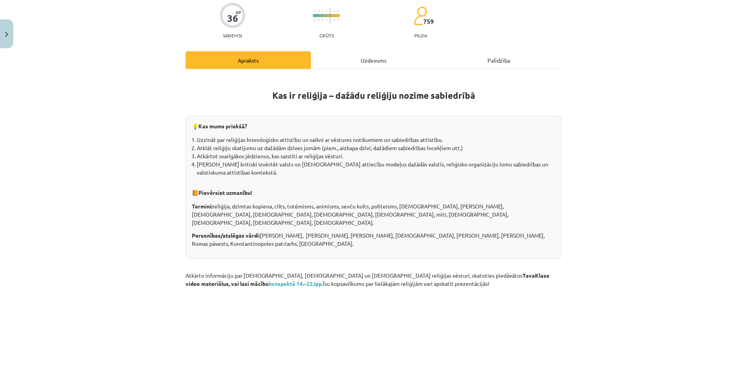
click at [486, 151] on li "Atklāt reliģiju skatījumu uz dažādām dzīves jomām (piem., aizkapa dzīvi, dažādi…" at bounding box center [376, 148] width 358 height 8
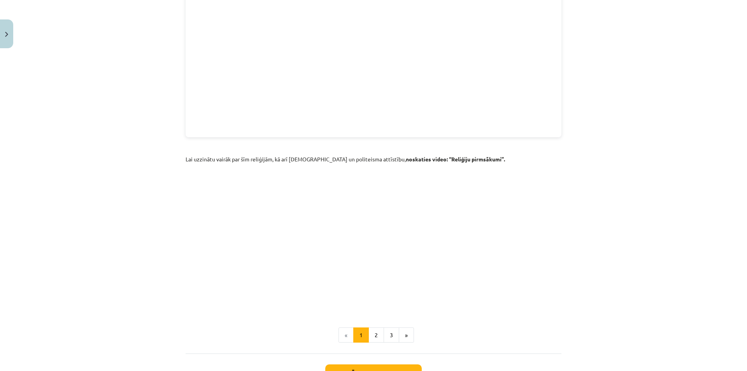
scroll to position [1060, 0]
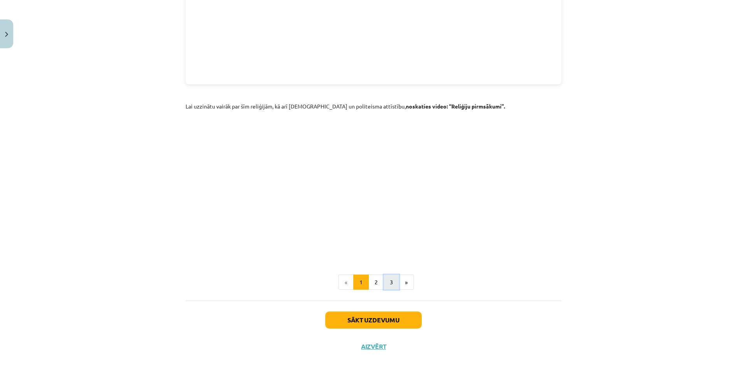
click at [385, 277] on button "3" at bounding box center [391, 283] width 16 height 16
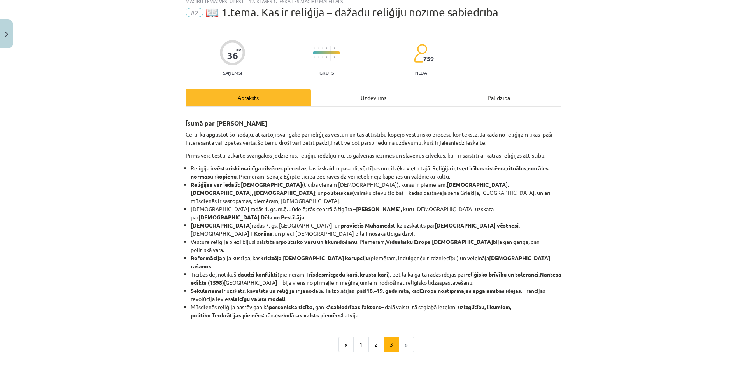
click at [374, 106] on div "Uzdevums" at bounding box center [373, 97] width 125 height 17
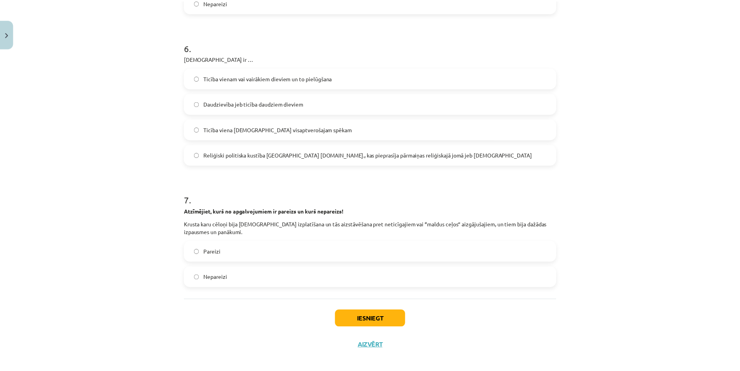
scroll to position [806, 0]
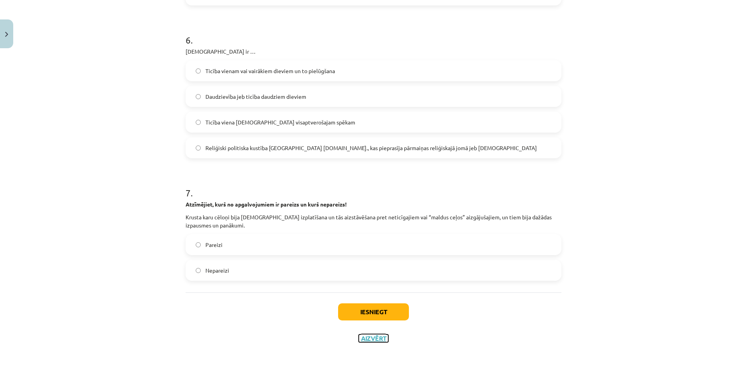
click at [375, 339] on button "Aizvērt" at bounding box center [374, 338] width 30 height 8
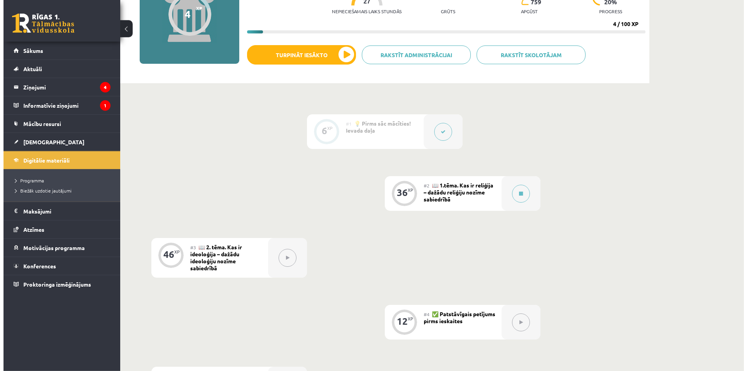
scroll to position [119, 0]
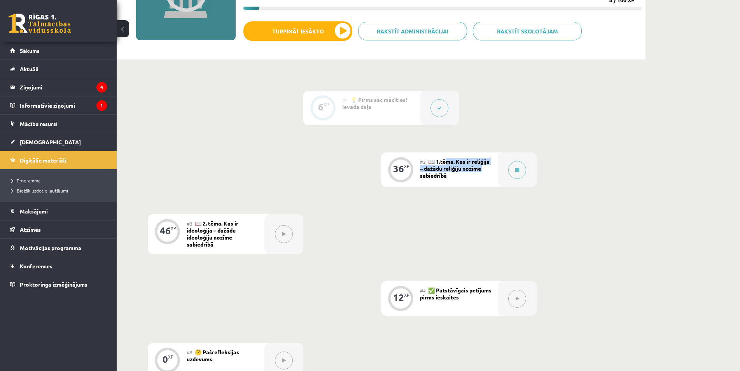
drag, startPoint x: 450, startPoint y: 161, endPoint x: 491, endPoint y: 170, distance: 42.6
click at [491, 170] on div "#2 📖 1.tēma. Kas ir reliģija – dažādu reliģiju nozīme sabiedrībā" at bounding box center [459, 169] width 78 height 35
click at [516, 170] on icon at bounding box center [517, 170] width 4 height 5
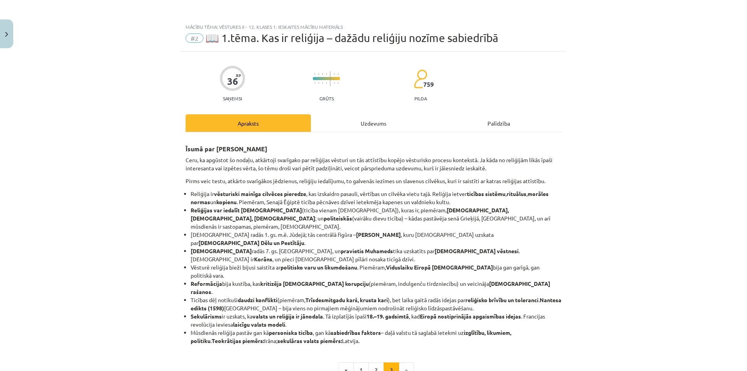
click at [384, 119] on div "Uzdevums" at bounding box center [373, 122] width 125 height 17
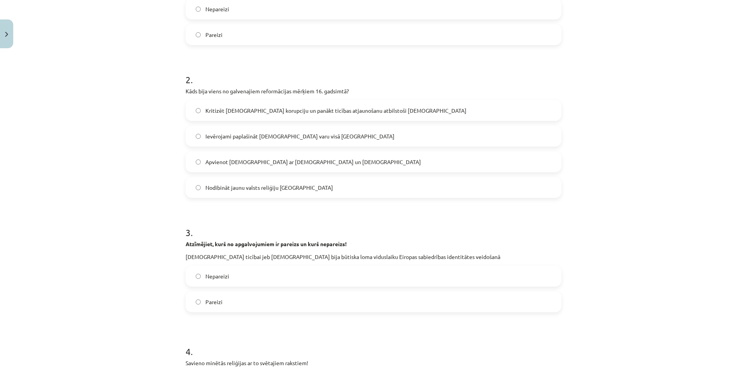
scroll to position [22, 0]
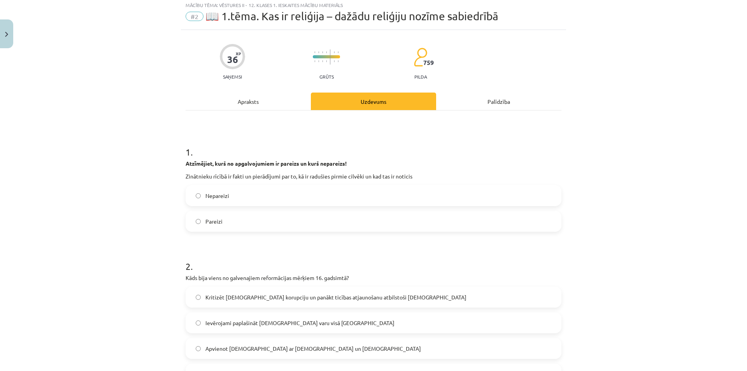
click at [201, 222] on label "Pareizi" at bounding box center [373, 221] width 374 height 19
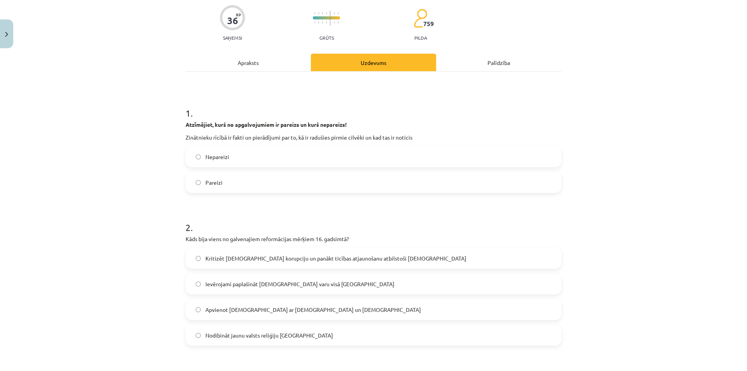
scroll to position [0, 0]
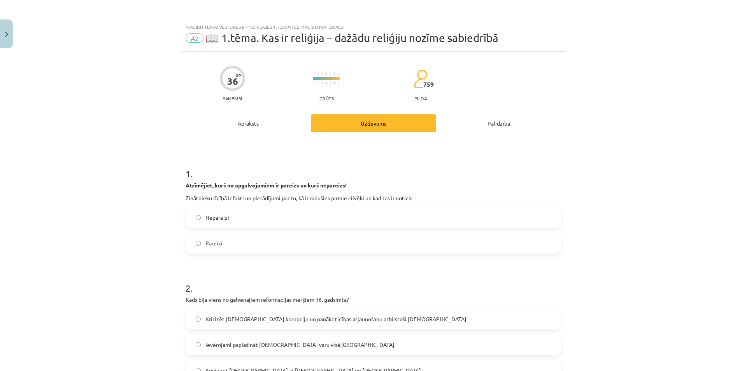
click at [246, 125] on div "Apraksts" at bounding box center [247, 122] width 125 height 17
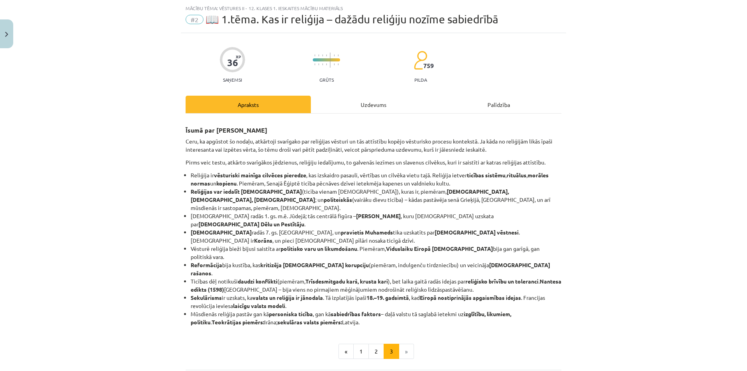
scroll to position [63, 0]
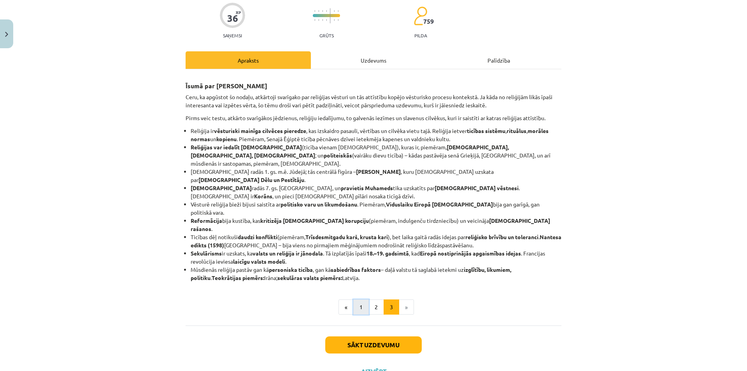
click at [359, 299] on button "1" at bounding box center [361, 307] width 16 height 16
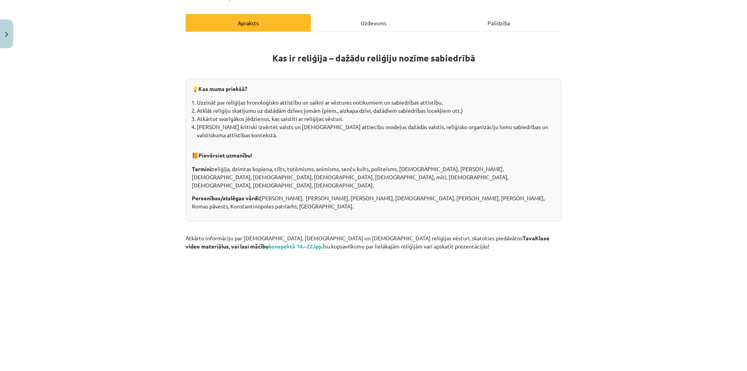
scroll to position [0, 0]
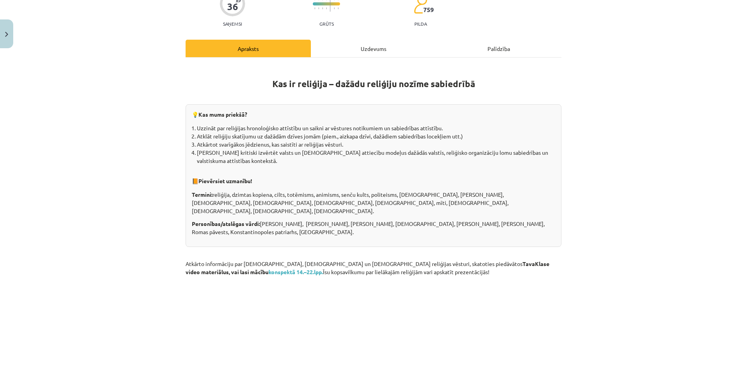
click at [388, 43] on div "Uzdevums" at bounding box center [373, 48] width 125 height 17
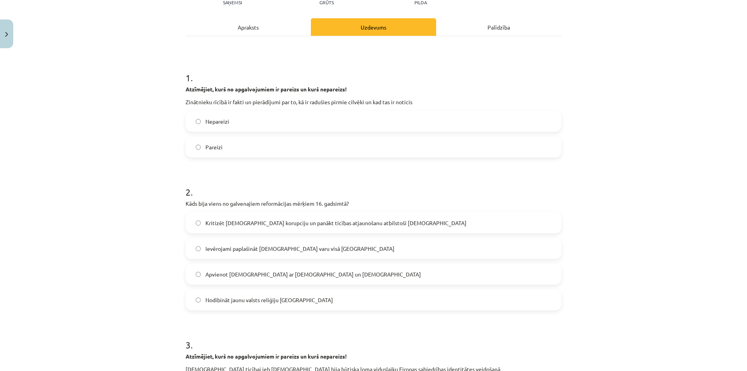
scroll to position [132, 0]
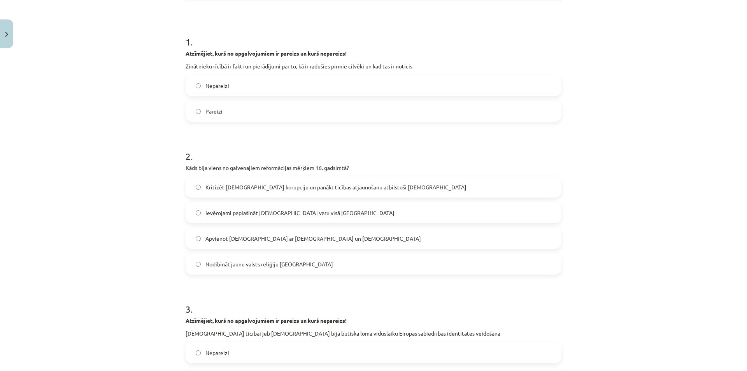
click at [264, 189] on span "Kritizēt katoļu baznīcas korupciju un panākt ticības atjaunošanu atbilstoši Bīb…" at bounding box center [335, 187] width 261 height 8
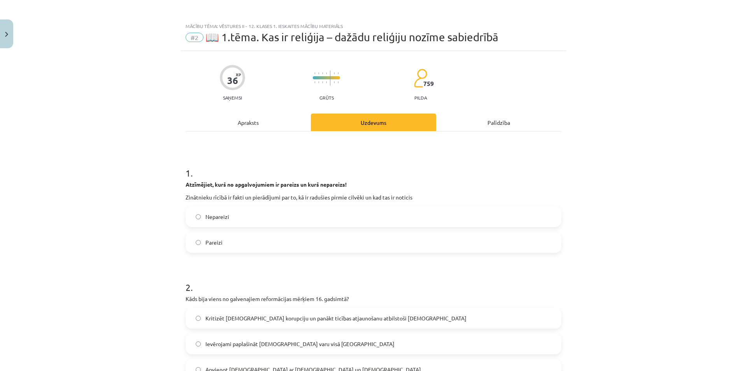
scroll to position [0, 0]
click at [243, 126] on div "Apraksts" at bounding box center [247, 122] width 125 height 17
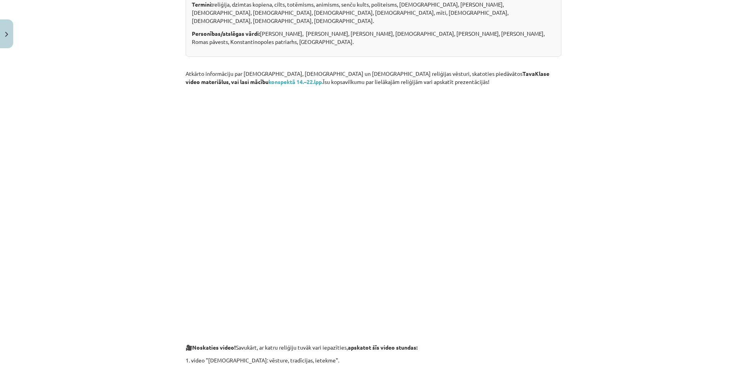
scroll to position [280, 0]
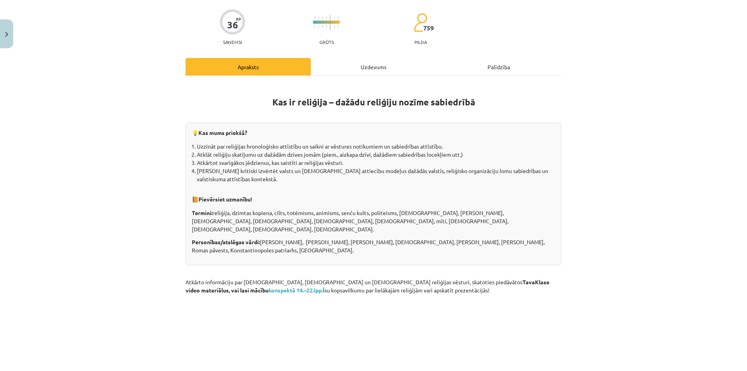
click at [348, 61] on div "Uzdevums" at bounding box center [373, 66] width 125 height 17
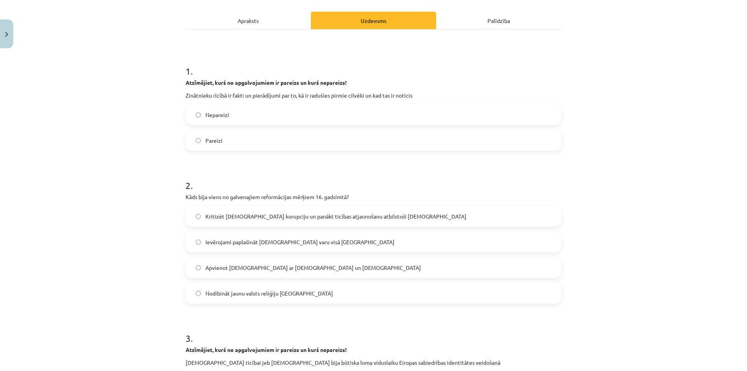
scroll to position [133, 0]
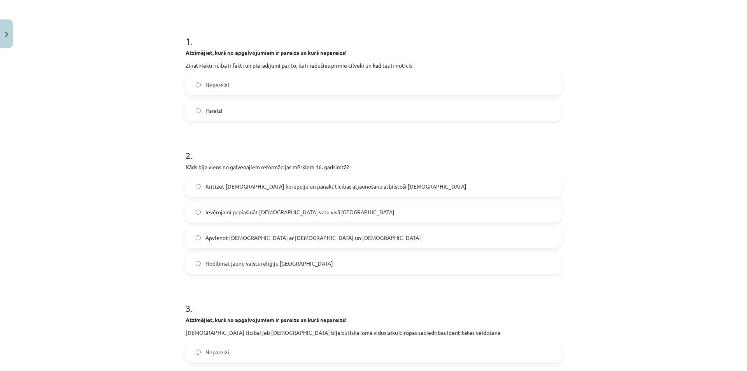
click at [329, 210] on span "Ievērojami paplašināt katoļu baznīcas varu visā Eiropā" at bounding box center [299, 212] width 189 height 8
click at [319, 214] on span "Ievērojami paplašināt katoļu baznīcas varu visā Eiropā" at bounding box center [299, 212] width 189 height 8
drag, startPoint x: 257, startPoint y: 167, endPoint x: 304, endPoint y: 170, distance: 47.2
click at [304, 170] on p "Kāds bija viens no galvenajiem reformācijas mērķiem 16. gadsimtā?" at bounding box center [373, 167] width 376 height 8
copy p "reformācijas mērķi"
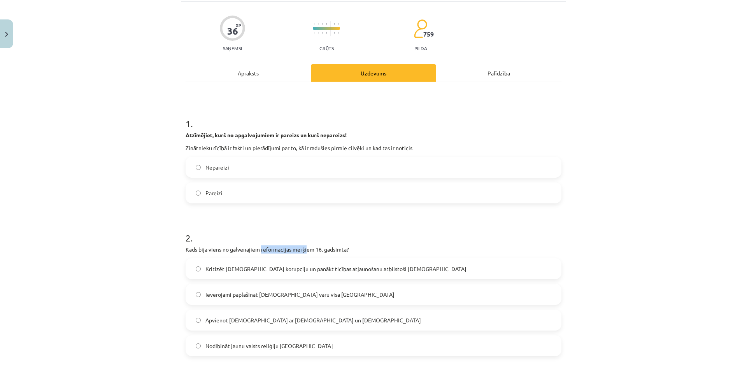
scroll to position [0, 0]
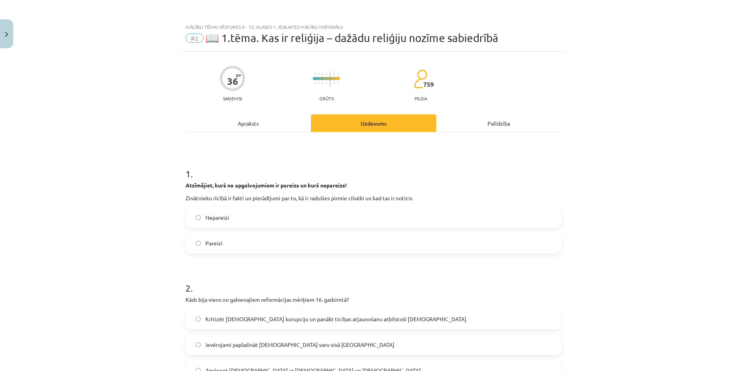
click at [248, 122] on div "Apraksts" at bounding box center [247, 122] width 125 height 17
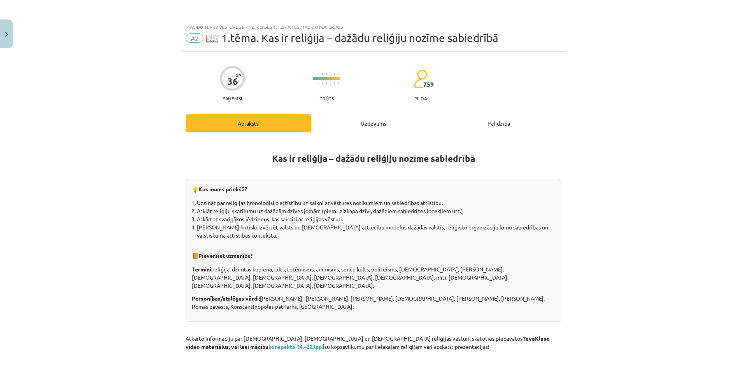
click at [345, 121] on div "Uzdevums" at bounding box center [373, 122] width 125 height 17
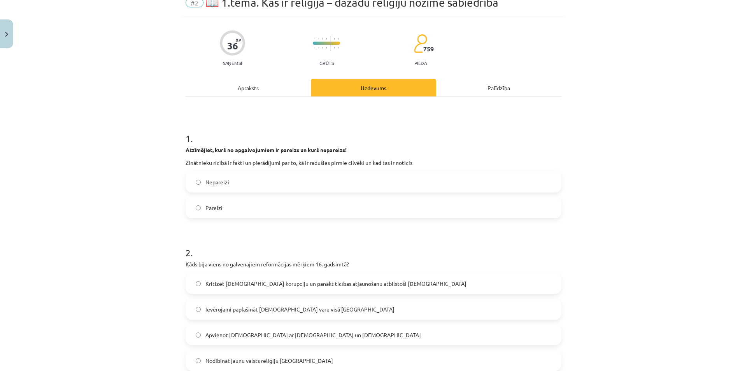
scroll to position [57, 0]
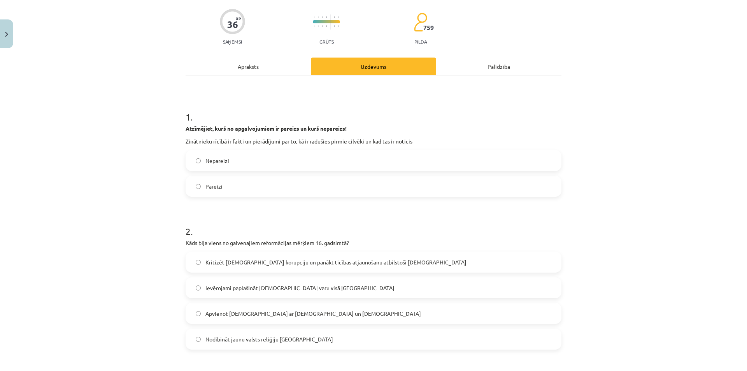
click at [286, 252] on div "Kritizēt katoļu baznīcas korupciju un panākt ticības atjaunošanu atbilstoši Bīb…" at bounding box center [373, 262] width 376 height 21
click at [373, 260] on span "Kritizēt katoļu baznīcas korupciju un panākt ticības atjaunošanu atbilstoši Bīb…" at bounding box center [335, 262] width 261 height 8
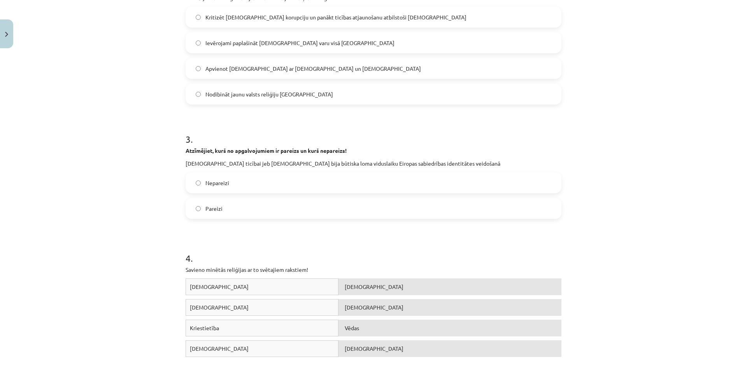
scroll to position [318, 0]
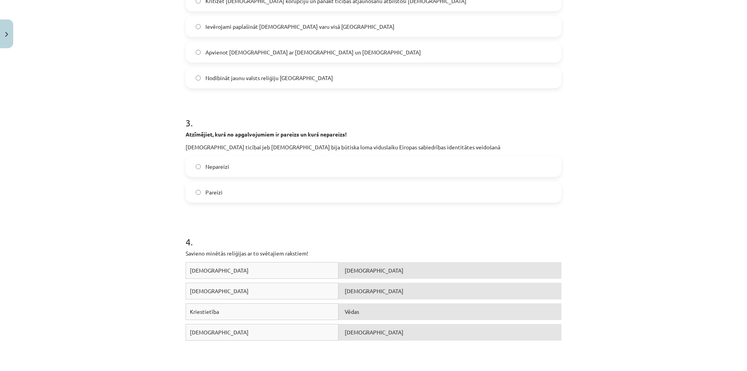
click at [378, 189] on label "Pareizi" at bounding box center [373, 191] width 374 height 19
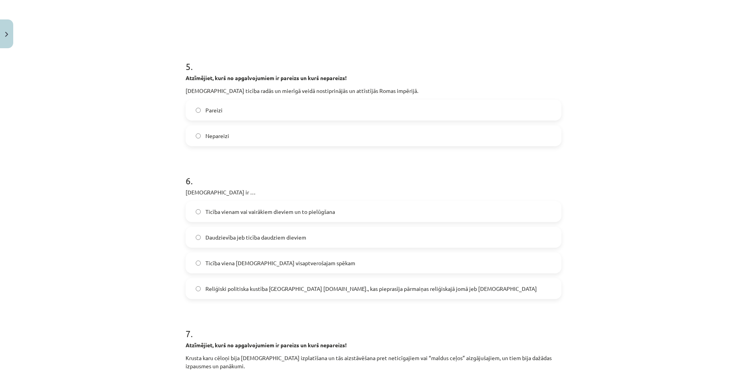
scroll to position [691, 0]
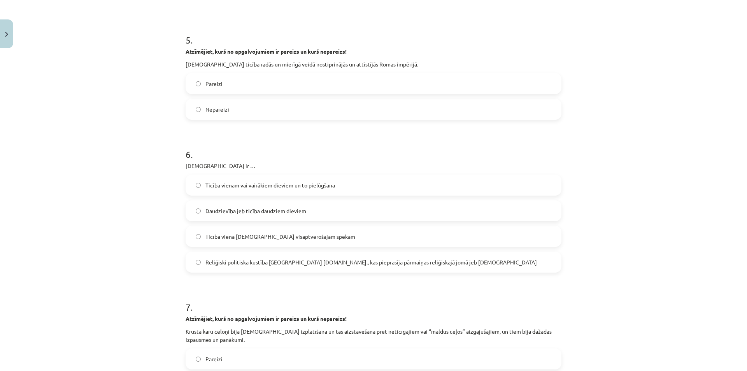
click at [199, 168] on p "Monoteisms ir …" at bounding box center [373, 166] width 376 height 8
copy p "Monoteisms"
click at [210, 161] on div "6 . Monoteisms ir … Ticība vienam vai vairākiem dieviem un to pielūgšana Daudzi…" at bounding box center [373, 203] width 376 height 137
drag, startPoint x: 210, startPoint y: 167, endPoint x: 170, endPoint y: 162, distance: 40.4
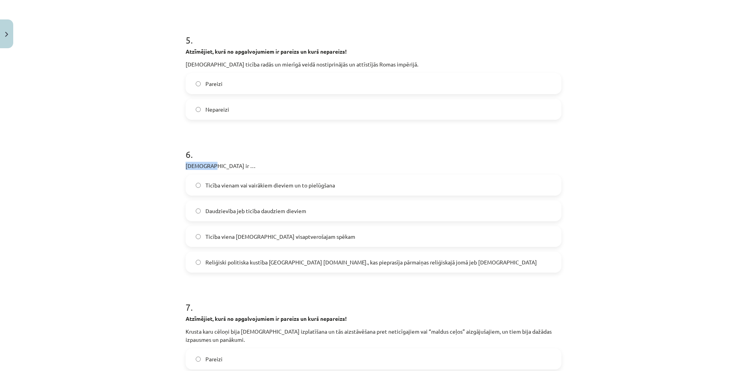
click at [170, 162] on div "Mācību tēma: Vēstures ii - 12. klases 1. ieskaites mācību materiāls #2 📖 1.tēma…" at bounding box center [373, 185] width 747 height 371
click at [248, 153] on h1 "6 ." at bounding box center [373, 147] width 376 height 24
drag, startPoint x: 217, startPoint y: 168, endPoint x: 133, endPoint y: 168, distance: 83.2
click at [137, 167] on div "Mācību tēma: Vēstures ii - 12. klases 1. ieskaites mācību materiāls #2 📖 1.tēma…" at bounding box center [373, 185] width 747 height 371
click at [274, 166] on p "Monoteisms ir …" at bounding box center [373, 166] width 376 height 8
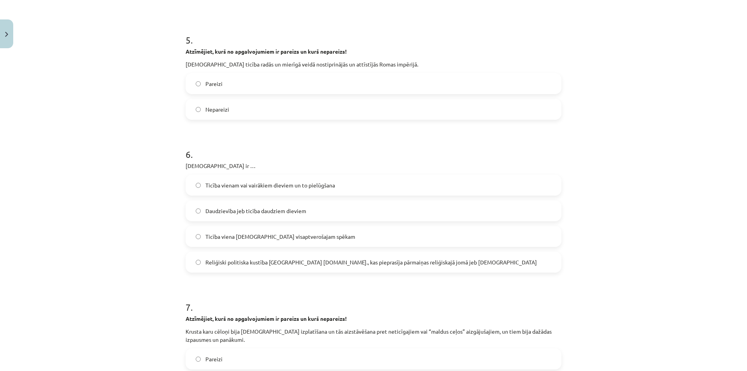
click at [318, 240] on label "Ticība viena Dieva visaptverošajam spēkam" at bounding box center [373, 236] width 374 height 19
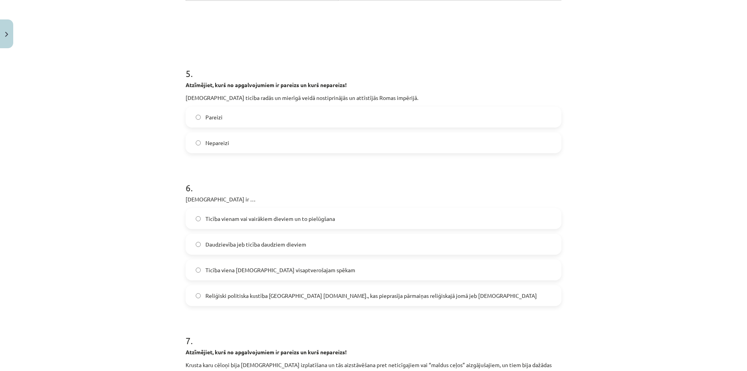
scroll to position [654, 0]
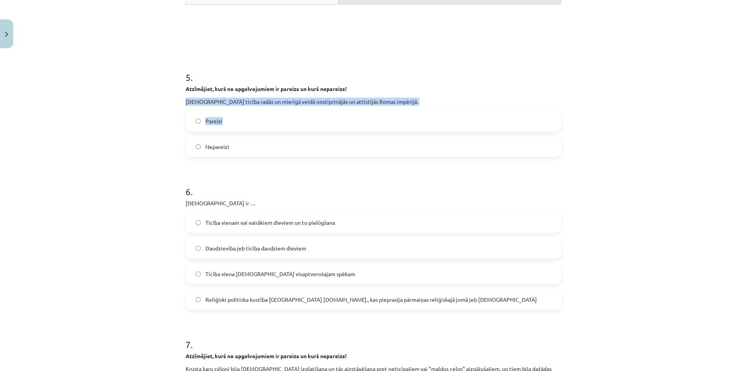
drag, startPoint x: 182, startPoint y: 101, endPoint x: 379, endPoint y: 103, distance: 197.5
click at [380, 101] on p "Kristīgā ticība radās un mierīgā veidā nostiprinājās un attīstījās Romas impēri…" at bounding box center [373, 102] width 376 height 8
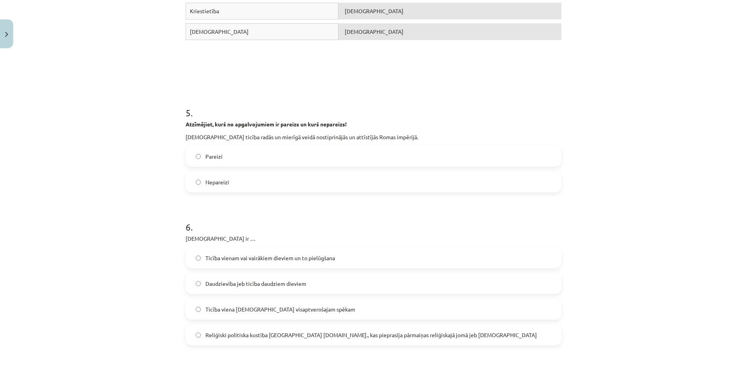
scroll to position [617, 0]
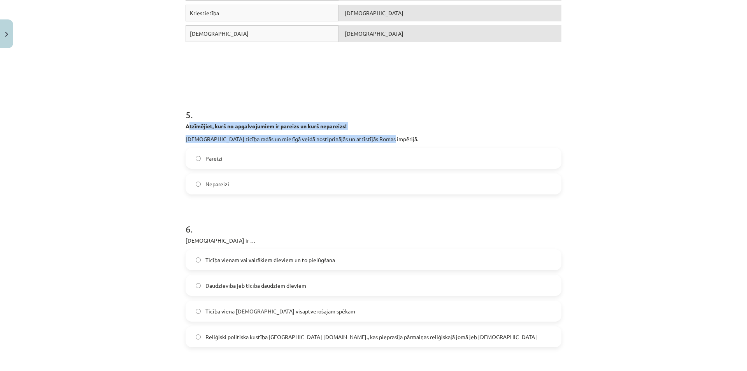
drag, startPoint x: 373, startPoint y: 136, endPoint x: 186, endPoint y: 132, distance: 186.7
click at [186, 132] on div "Atzīmējiet, kurš no apgalvojumiem ir pareizs un kurš nepareizs! Kristīgā ticība…" at bounding box center [373, 132] width 376 height 21
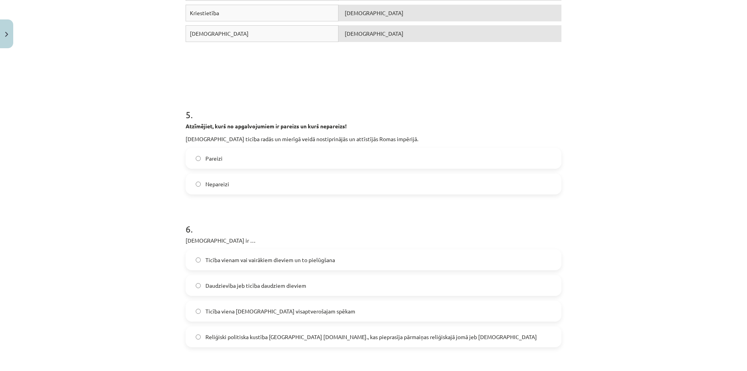
click at [429, 116] on h1 "5 ." at bounding box center [373, 108] width 376 height 24
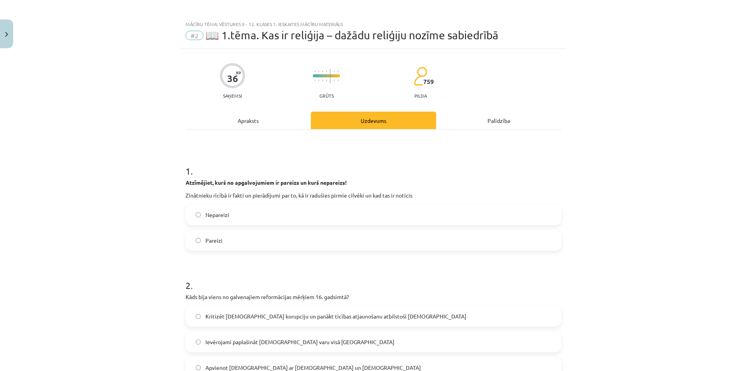
scroll to position [0, 0]
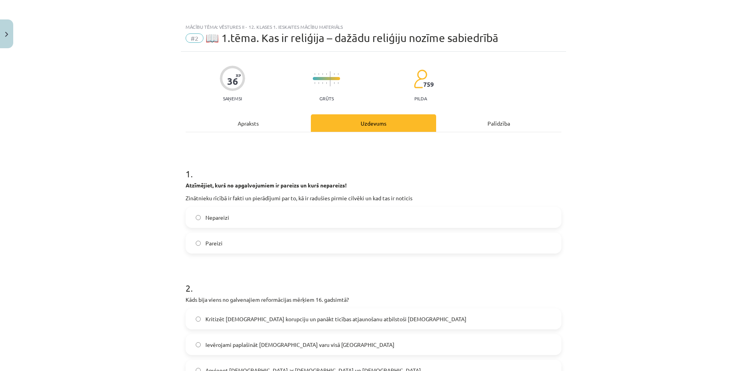
click at [255, 120] on div "Apraksts" at bounding box center [247, 122] width 125 height 17
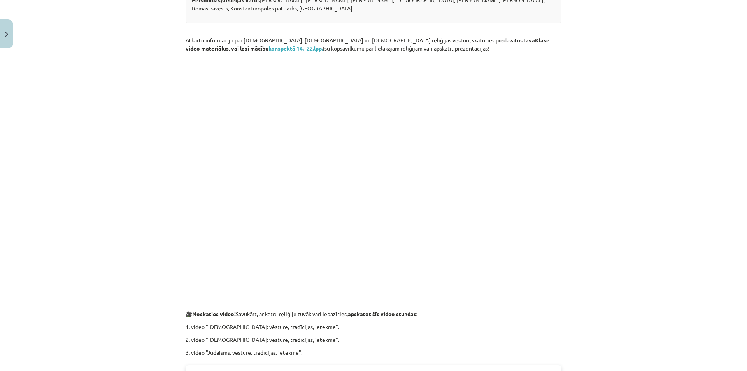
scroll to position [281, 0]
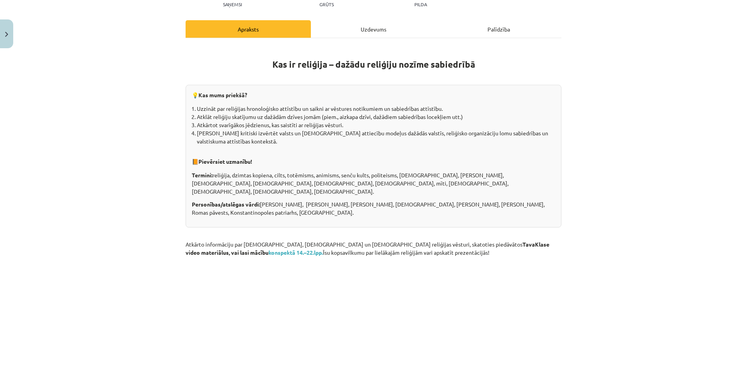
click at [361, 32] on div "Uzdevums" at bounding box center [373, 28] width 125 height 17
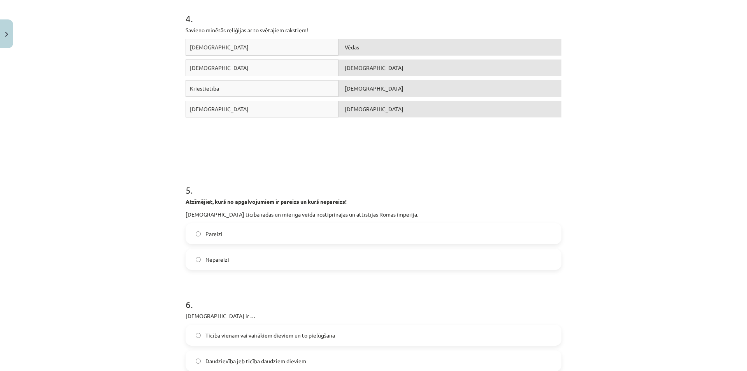
scroll to position [543, 0]
drag, startPoint x: 190, startPoint y: 213, endPoint x: 432, endPoint y: 208, distance: 242.7
click at [432, 208] on div "36 XP Saņemsi Grūts 759 pilda Apraksts Uzdevums Palīdzība 1 . Atzīmējiet, kurš …" at bounding box center [373, 61] width 385 height 1105
click at [433, 208] on div "Atzīmējiet, kurš no apgalvojumiem ir pareizs un kurš nepareizs! Kristīgā ticība…" at bounding box center [373, 206] width 376 height 21
click at [342, 235] on label "Pareizi" at bounding box center [373, 231] width 374 height 19
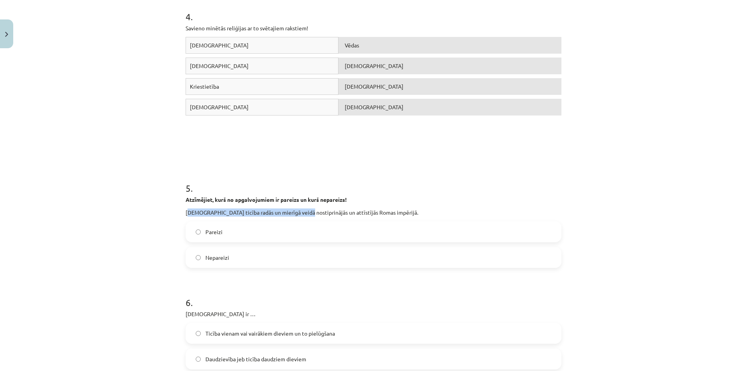
drag, startPoint x: 185, startPoint y: 213, endPoint x: 296, endPoint y: 211, distance: 110.4
click at [296, 211] on p "Kristīgā ticība radās un mierīgā veidā nostiprinājās un attīstījās Romas impēri…" at bounding box center [373, 212] width 376 height 8
click at [252, 212] on p "Kristīgā ticība radās un mierīgā veidā nostiprinājās un attīstījās Romas impēri…" at bounding box center [373, 212] width 376 height 8
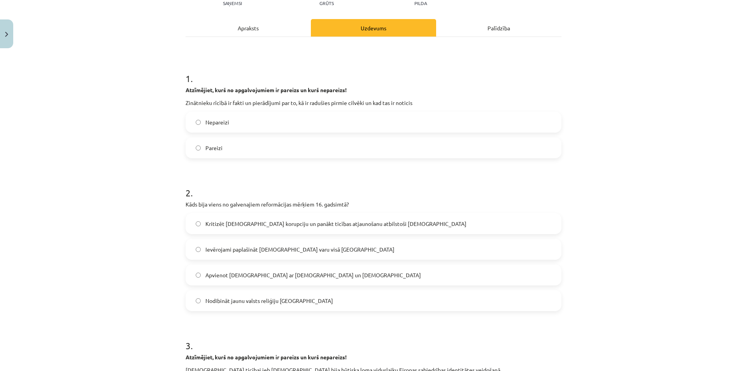
scroll to position [0, 0]
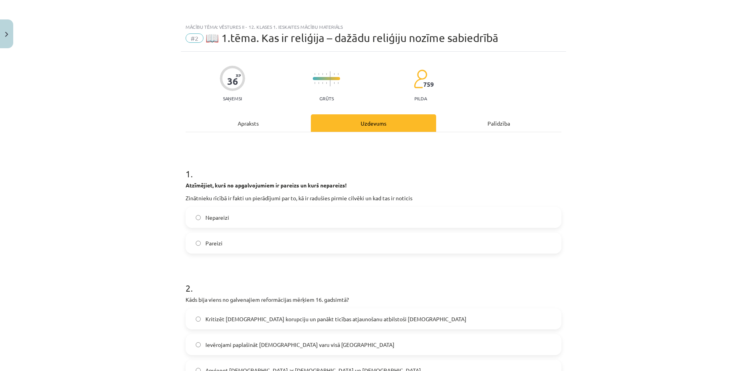
click at [243, 117] on div "Apraksts" at bounding box center [247, 122] width 125 height 17
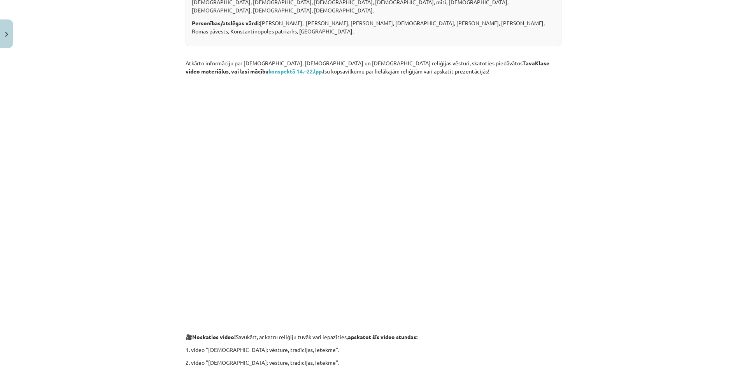
scroll to position [280, 0]
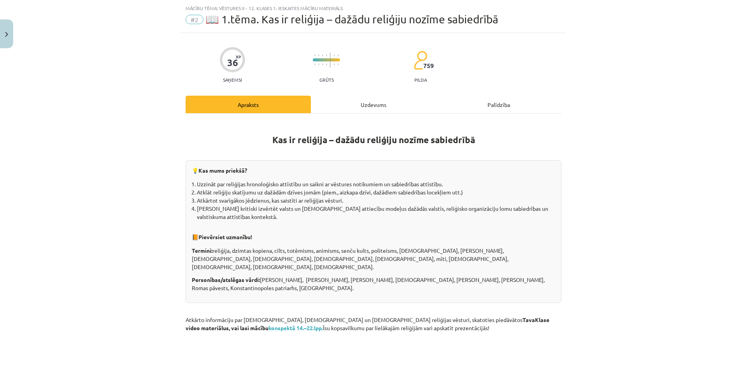
click at [341, 99] on div "Uzdevums" at bounding box center [373, 104] width 125 height 17
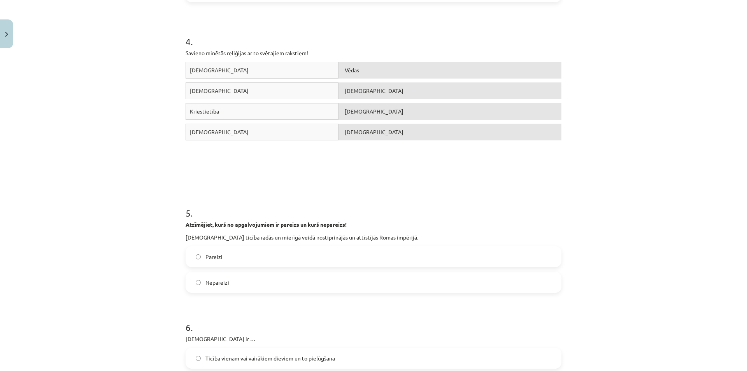
scroll to position [617, 0]
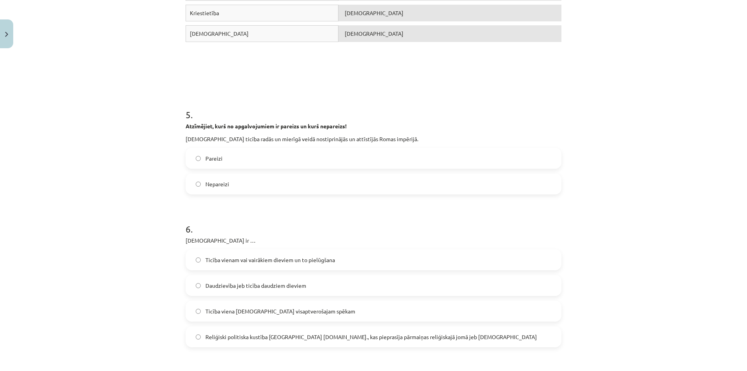
click at [224, 185] on span "Nepareizi" at bounding box center [217, 184] width 24 height 8
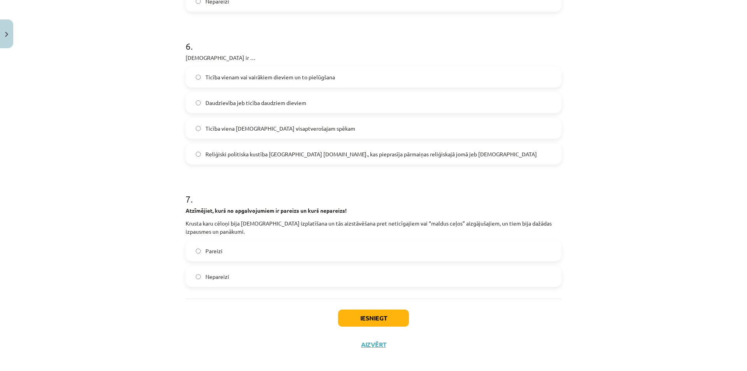
scroll to position [803, 0]
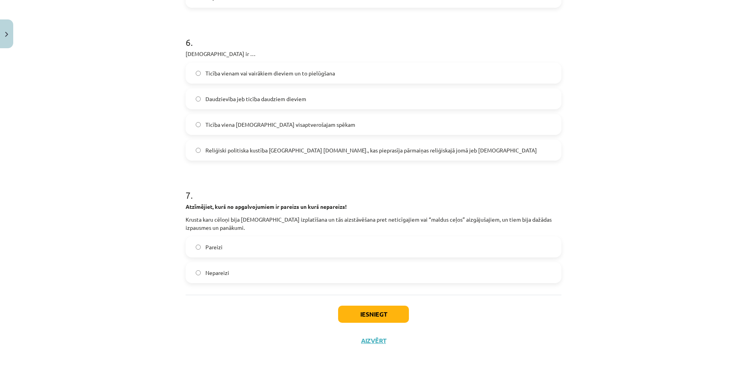
click at [222, 243] on label "Pareizi" at bounding box center [373, 246] width 374 height 19
click at [136, 213] on div "Mācību tēma: Vēstures ii - 12. klases 1. ieskaites mācību materiāls #2 📖 1.tēma…" at bounding box center [373, 185] width 747 height 371
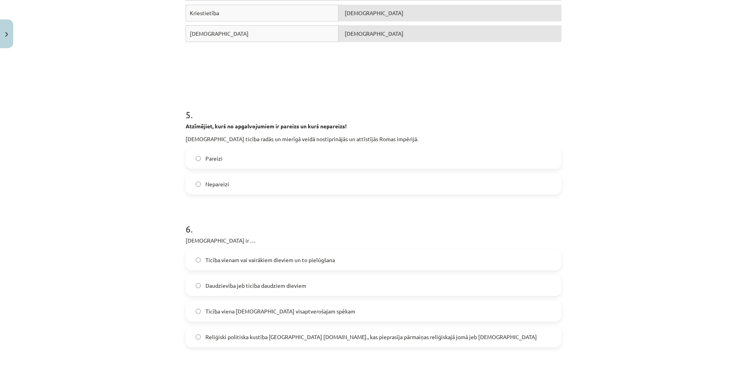
click at [93, 159] on div "Mācību tēma: Vēstures ii - 12. klases 1. ieskaites mācību materiāls #2 📖 1.tēma…" at bounding box center [373, 185] width 747 height 371
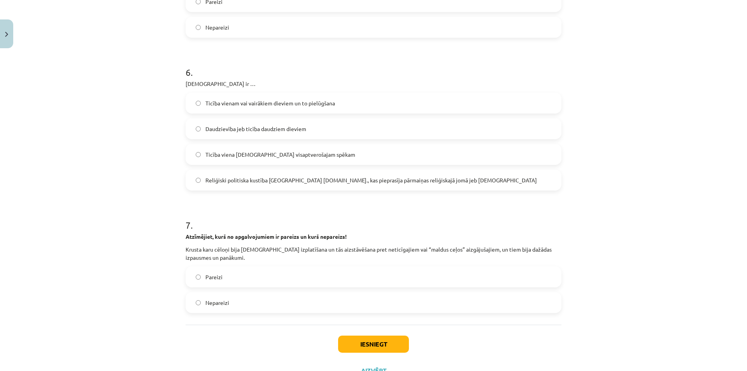
scroll to position [806, 0]
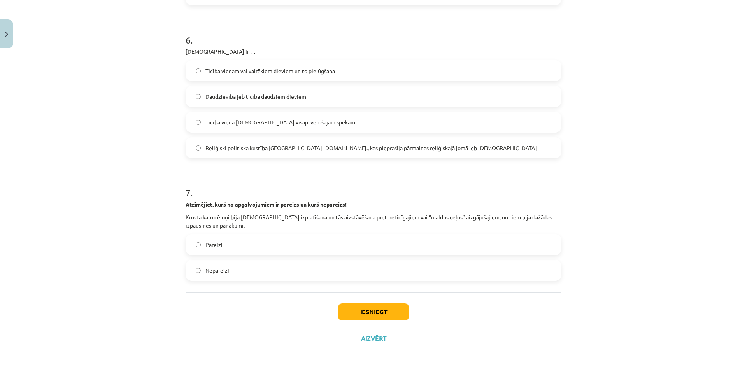
click at [413, 312] on div "Iesniegt Aizvērt" at bounding box center [373, 319] width 376 height 54
click at [404, 313] on button "Iesniegt" at bounding box center [373, 311] width 71 height 17
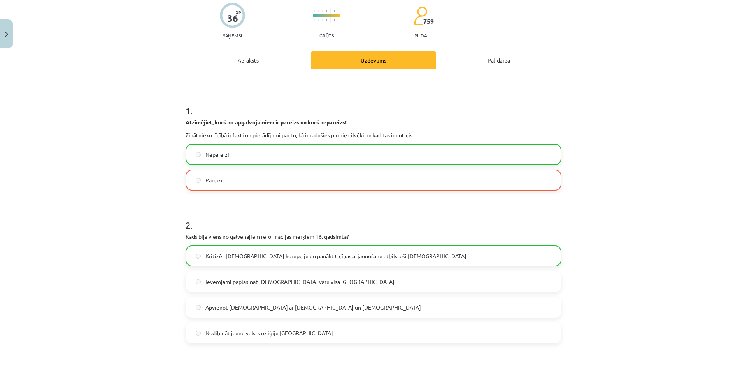
scroll to position [59, 0]
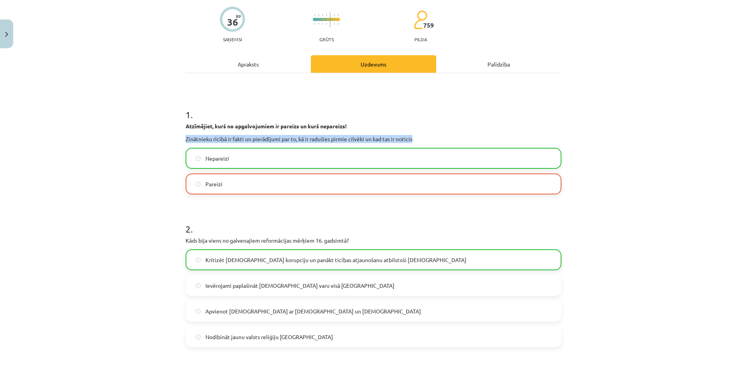
drag, startPoint x: 183, startPoint y: 139, endPoint x: 421, endPoint y: 138, distance: 238.4
click at [419, 137] on p "Zinātnieku rīcībā ir fakti un pierādījumi par to, kā ir radušies pirmie cilvēki…" at bounding box center [373, 139] width 376 height 8
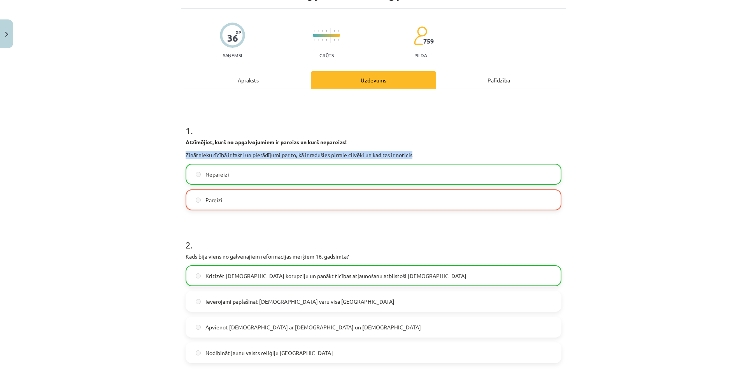
scroll to position [0, 0]
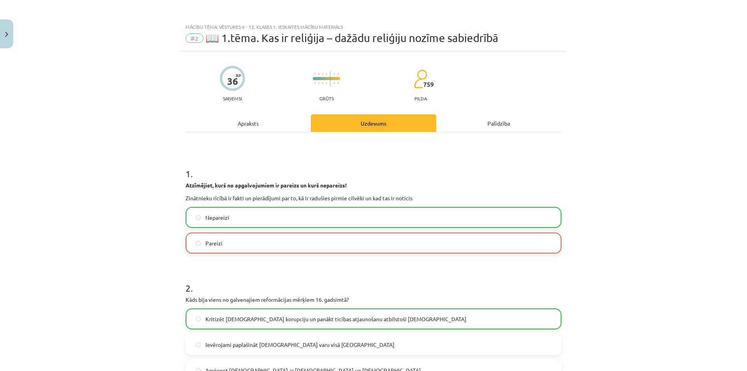
click at [175, 160] on div "Mācību tēma: Vēstures ii - 12. klases 1. ieskaites mācību materiāls #2 📖 1.tēma…" at bounding box center [373, 185] width 747 height 371
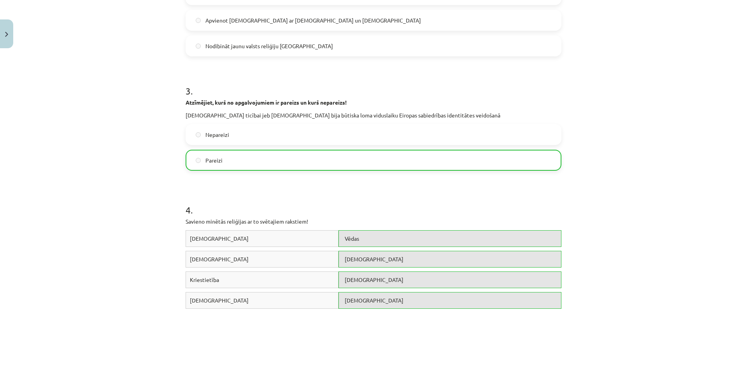
scroll to position [831, 0]
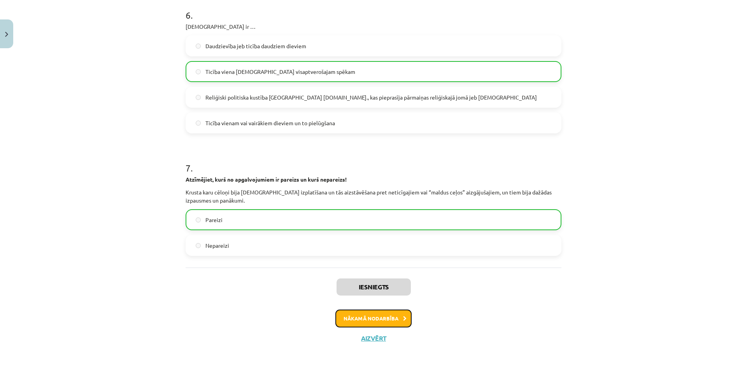
click at [360, 326] on button "Nākamā nodarbība" at bounding box center [373, 319] width 76 height 18
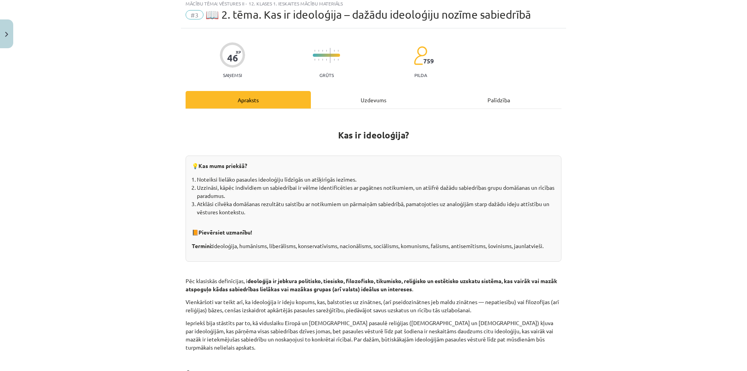
scroll to position [0, 0]
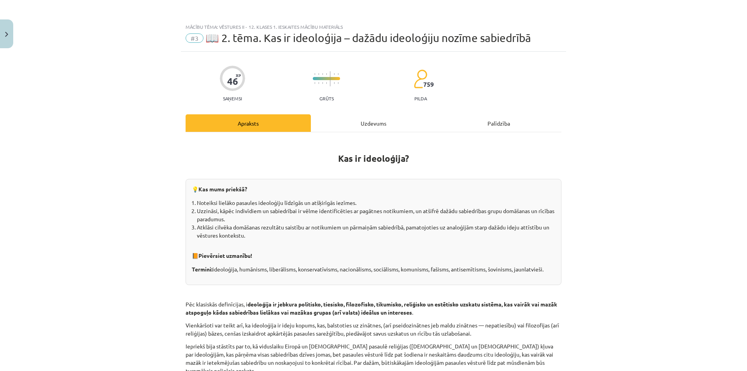
click at [359, 123] on div "Uzdevums" at bounding box center [373, 122] width 125 height 17
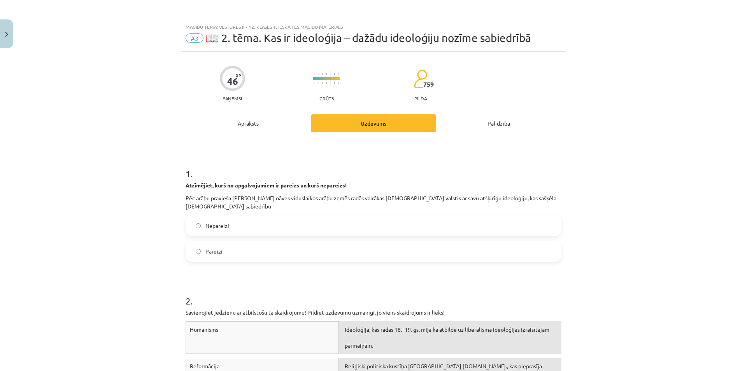
click at [244, 119] on div "Apraksts" at bounding box center [247, 122] width 125 height 17
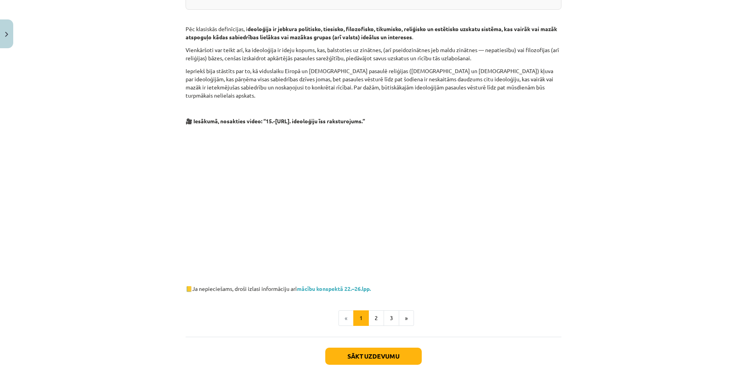
scroll to position [311, 0]
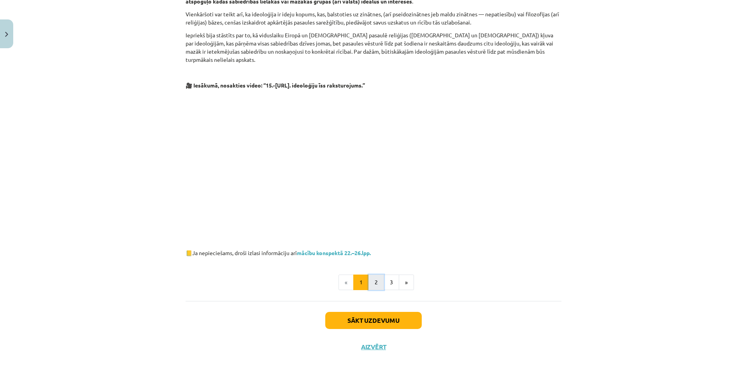
click at [370, 275] on button "2" at bounding box center [376, 283] width 16 height 16
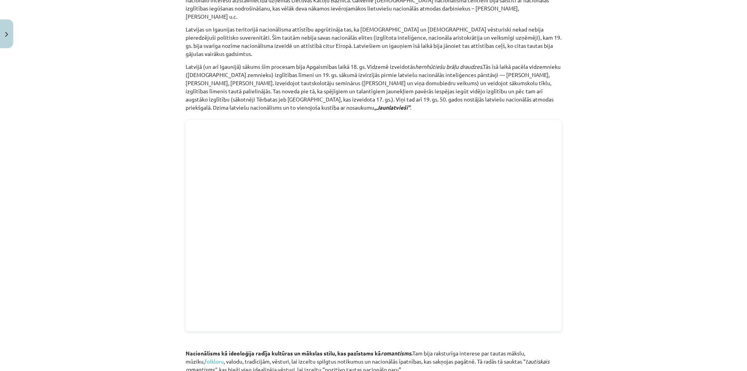
scroll to position [699, 0]
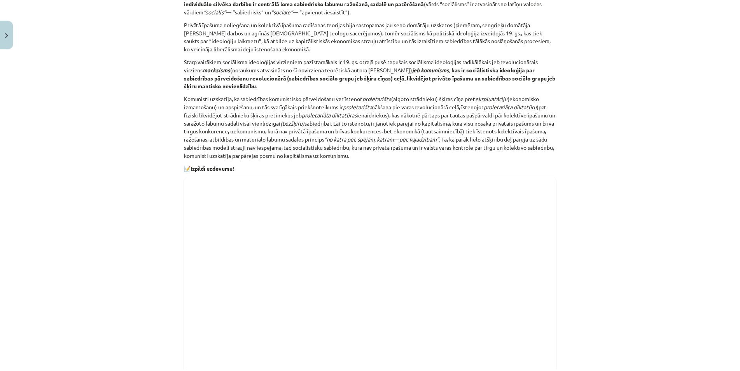
scroll to position [0, 0]
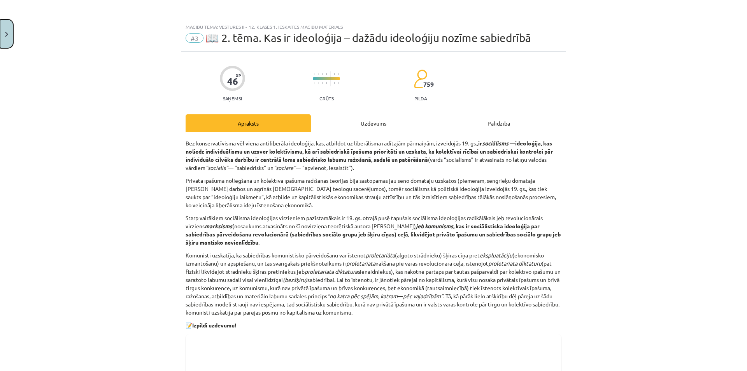
click at [8, 24] on button "Close" at bounding box center [6, 33] width 13 height 29
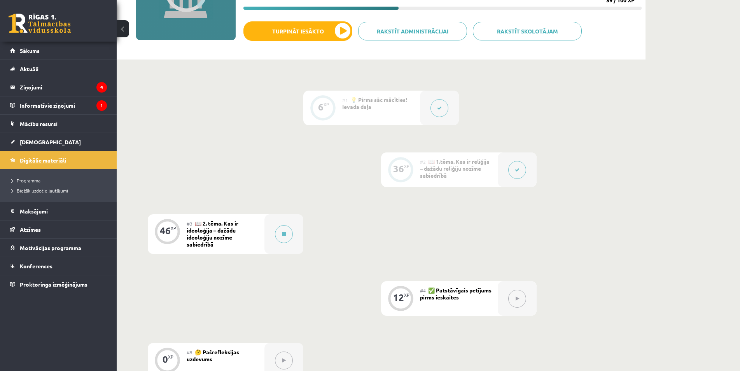
click at [63, 159] on span "Digitālie materiāli" at bounding box center [43, 160] width 46 height 7
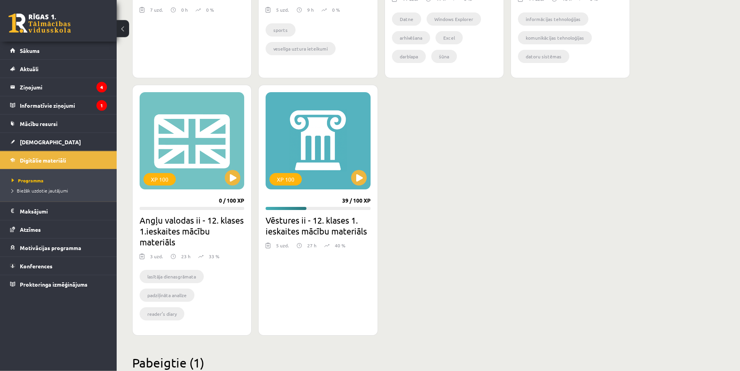
scroll to position [635, 0]
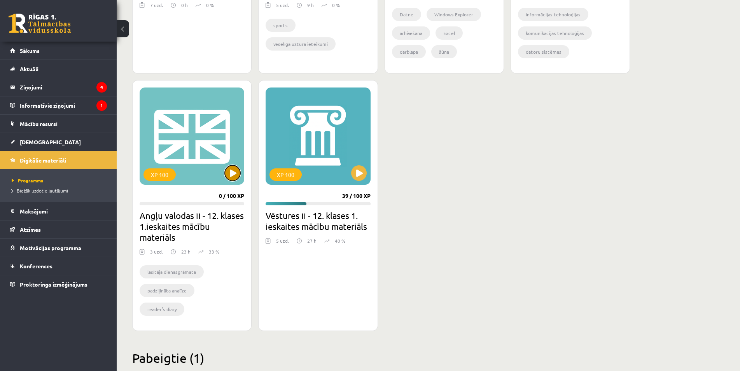
click at [234, 169] on button at bounding box center [233, 173] width 16 height 16
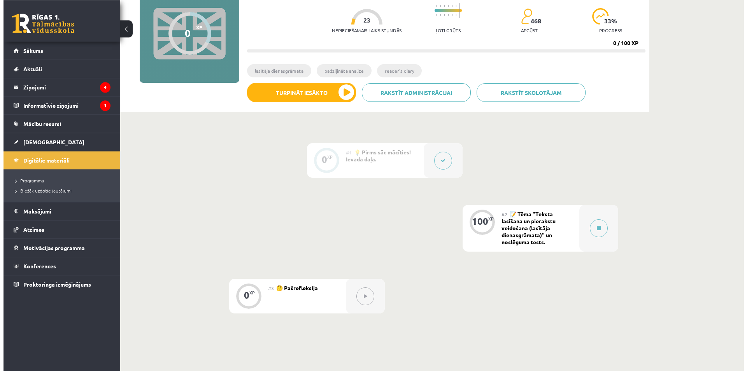
scroll to position [79, 0]
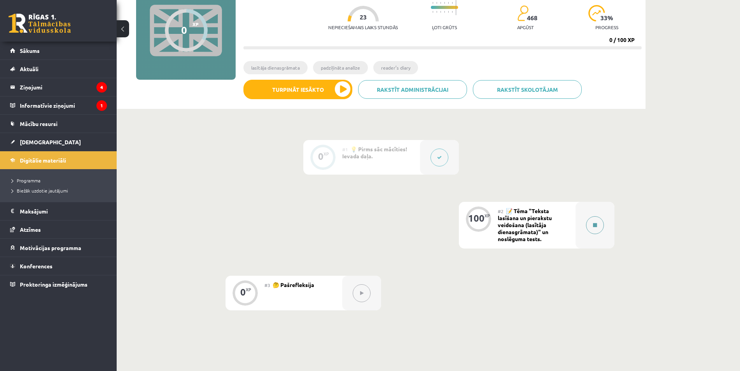
click at [599, 226] on button at bounding box center [595, 225] width 18 height 18
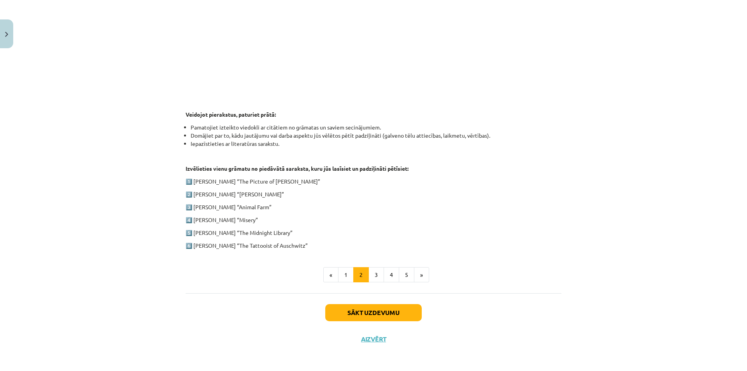
scroll to position [300, 0]
click at [376, 266] on div "1. ieskaite angļu valodā Pirmās ieskaites pamatā ir lasītāja dienasgrāmatas vei…" at bounding box center [373, 66] width 376 height 430
click at [377, 269] on button "3" at bounding box center [376, 275] width 16 height 16
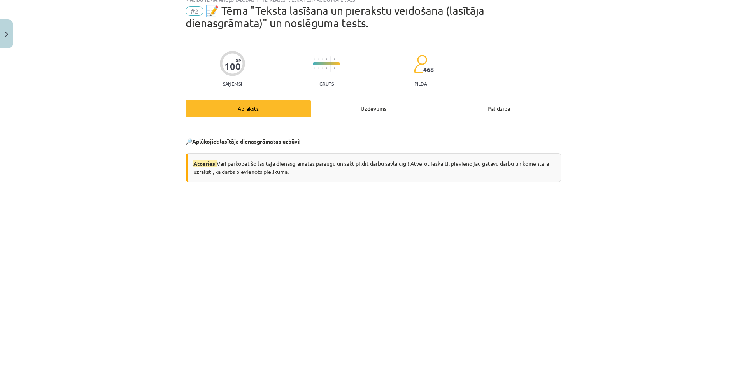
scroll to position [0, 0]
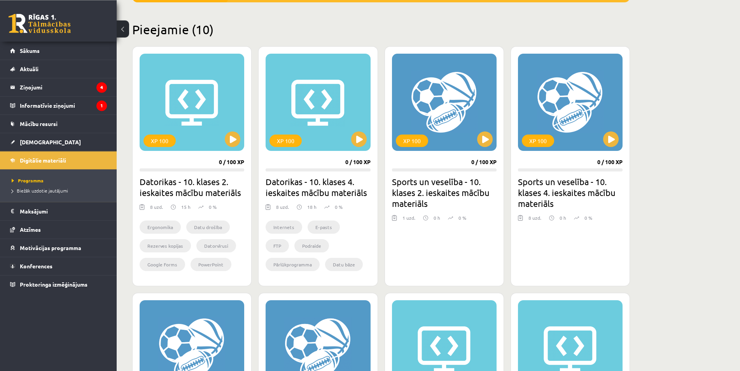
scroll to position [40, 0]
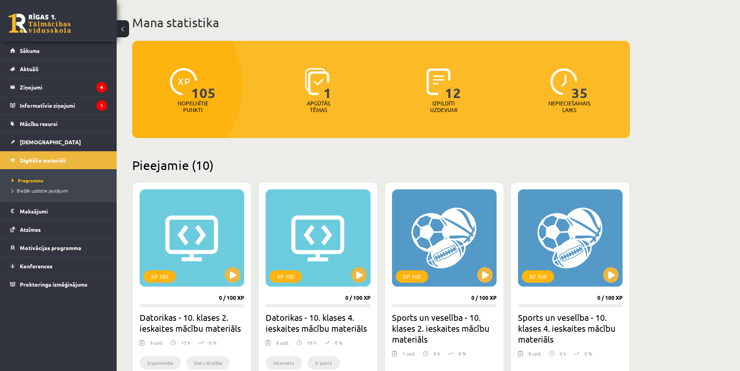
click at [37, 10] on div "0 Dāvanas 1723 mP 105 xp" at bounding box center [58, 21] width 117 height 42
click at [40, 23] on link at bounding box center [40, 23] width 62 height 19
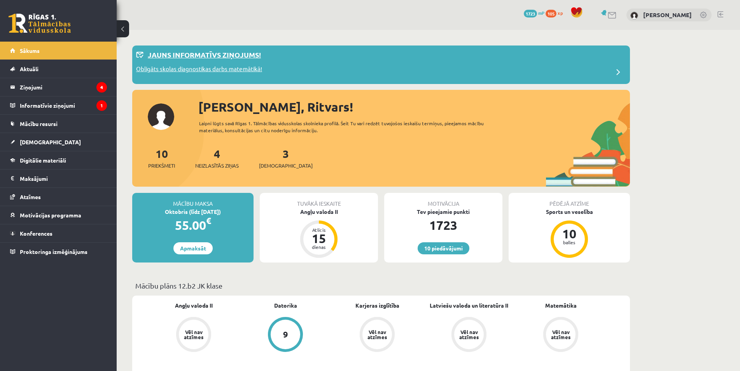
click at [192, 70] on p "Obligāts skolas diagnostikas darbs matemātikā!" at bounding box center [199, 70] width 126 height 11
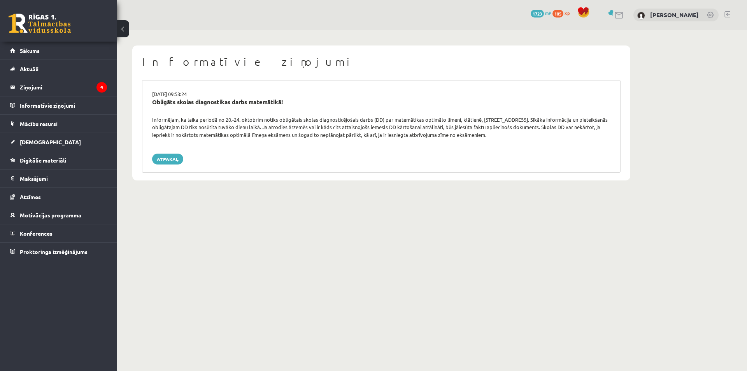
click at [48, 23] on link at bounding box center [40, 23] width 62 height 19
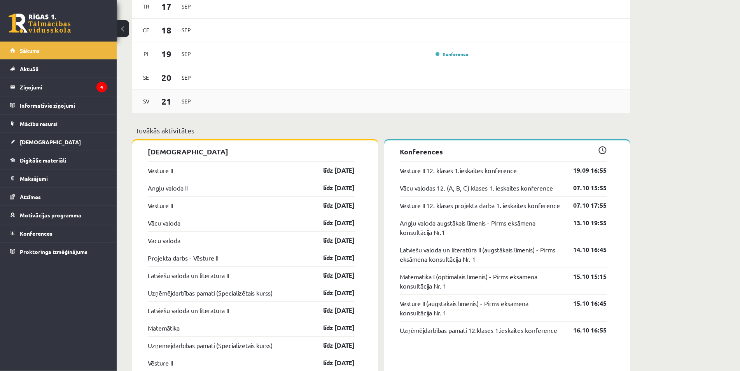
scroll to position [555, 0]
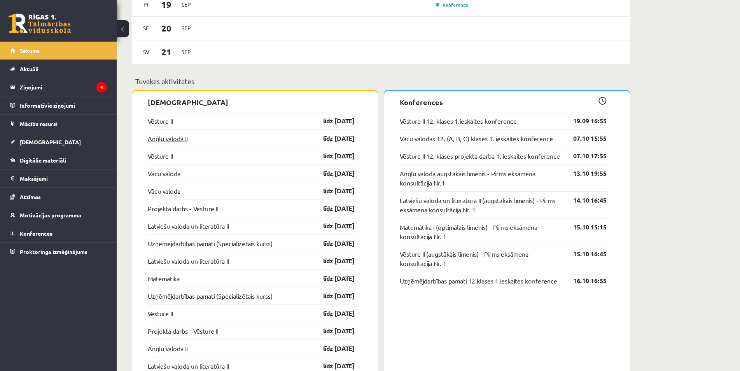
click at [170, 137] on link "Angļu valoda II" at bounding box center [168, 138] width 40 height 9
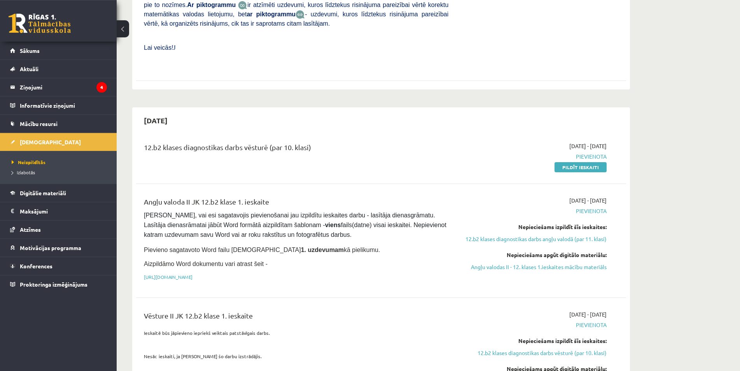
scroll to position [476, 0]
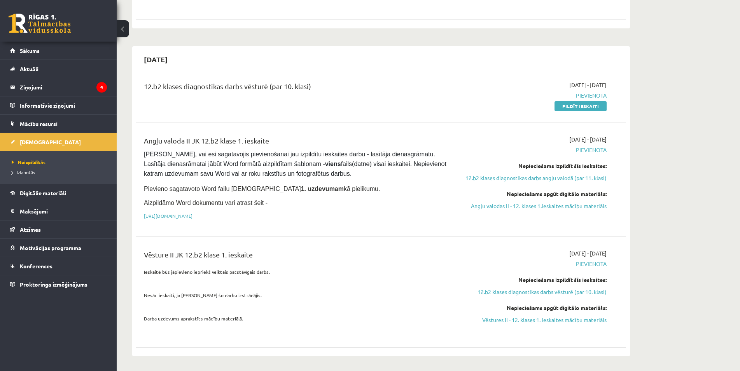
drag, startPoint x: 547, startPoint y: 129, endPoint x: 624, endPoint y: 115, distance: 78.3
click at [621, 128] on div "Angļu valoda II JK 12.b2 klase 1. ieskaite Pārliecinies, vai esi sagatavojis pi…" at bounding box center [381, 180] width 490 height 104
click at [46, 45] on link "Sākums" at bounding box center [58, 51] width 97 height 18
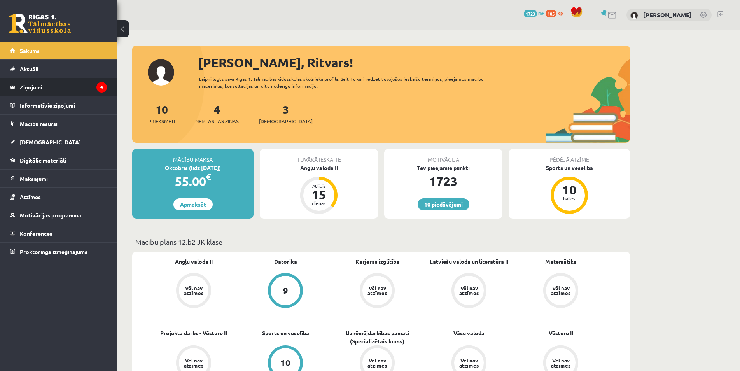
click at [59, 86] on legend "Ziņojumi 4" at bounding box center [63, 87] width 87 height 18
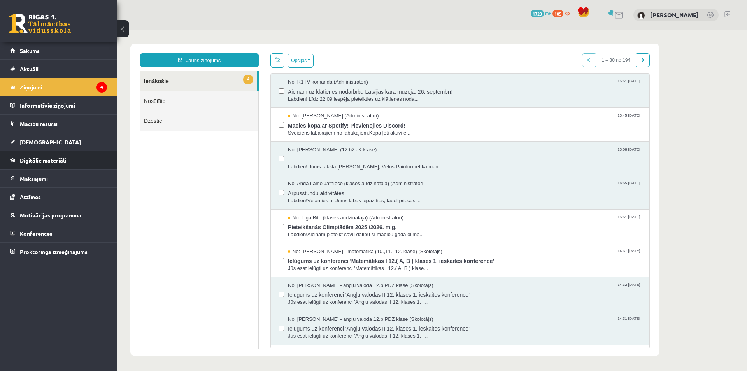
click at [49, 157] on link "Digitālie materiāli" at bounding box center [58, 160] width 97 height 18
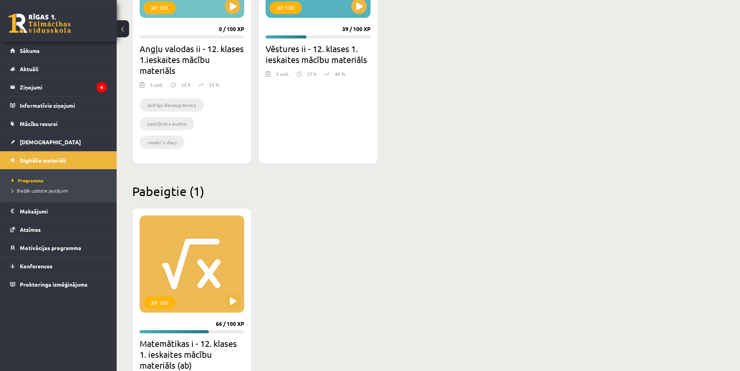
scroll to position [707, 0]
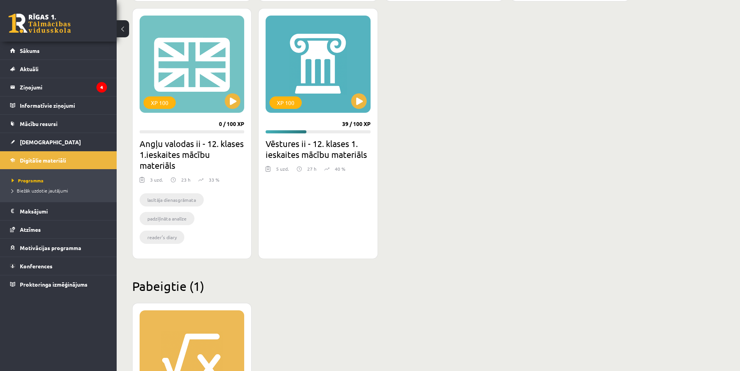
click at [66, 16] on link at bounding box center [40, 23] width 62 height 19
